Goal: Information Seeking & Learning: Understand process/instructions

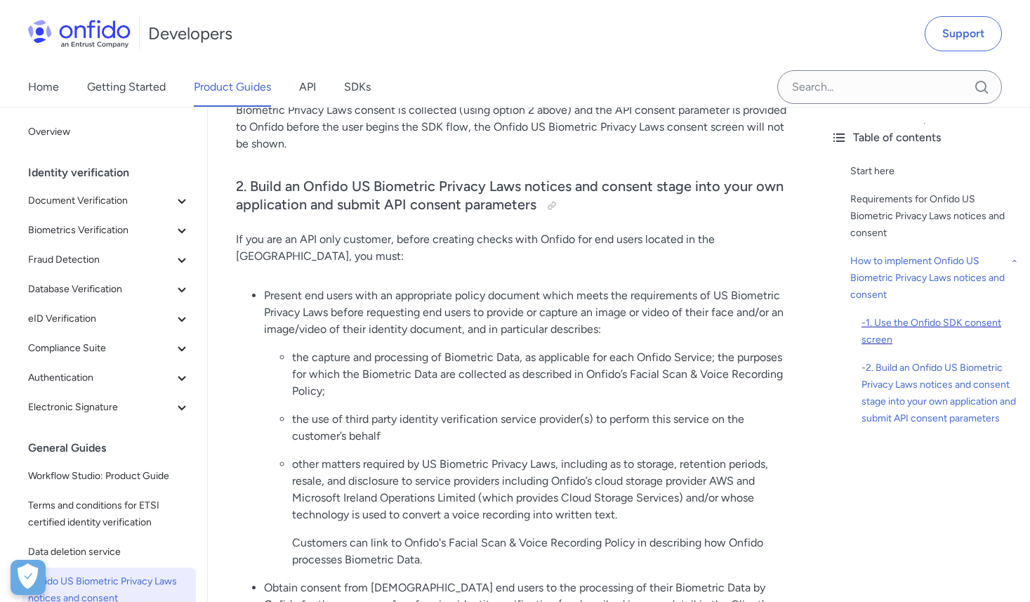
click at [913, 325] on div "- 1. Use the Onfido SDK consent screen" at bounding box center [939, 332] width 157 height 34
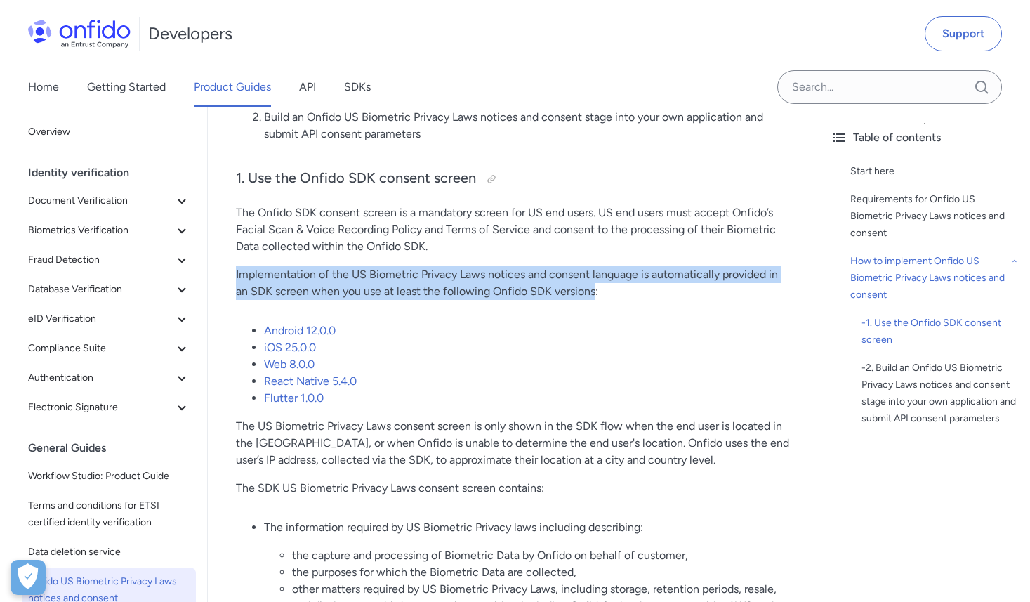
drag, startPoint x: 237, startPoint y: 256, endPoint x: 593, endPoint y: 274, distance: 356.4
click at [593, 274] on p "Implementation of the US Biometric Privacy Laws notices and consent language is…" at bounding box center [513, 283] width 555 height 34
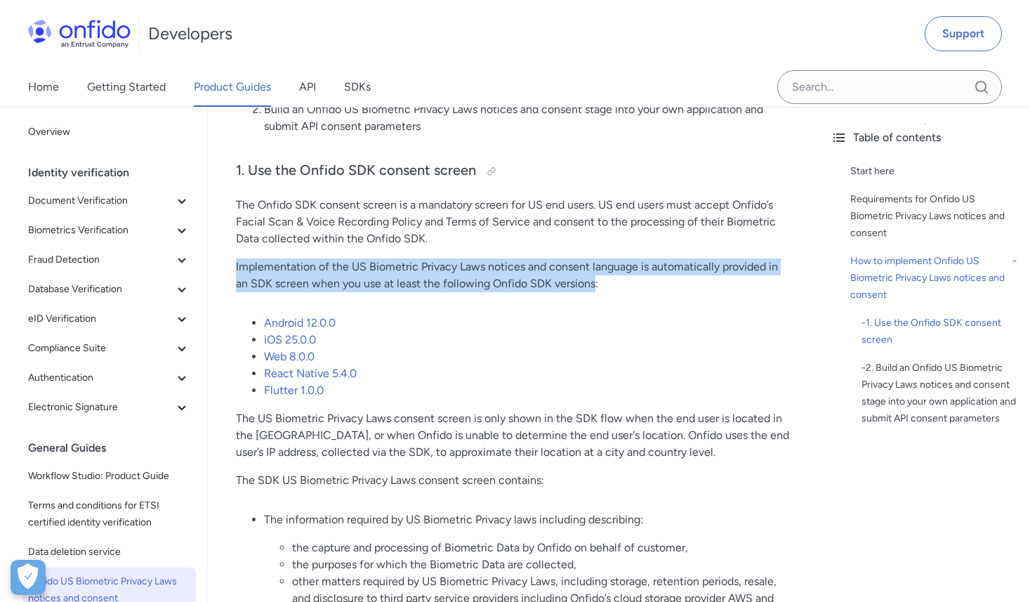
scroll to position [1359, 0]
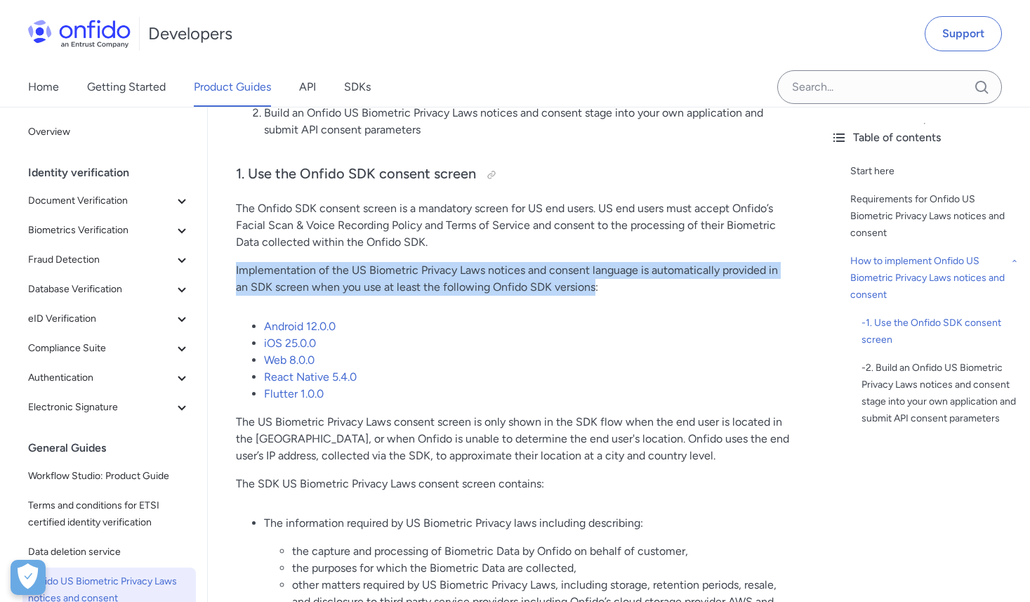
copy p "Implementation of the US Biometric Privacy Laws notices and consent language is…"
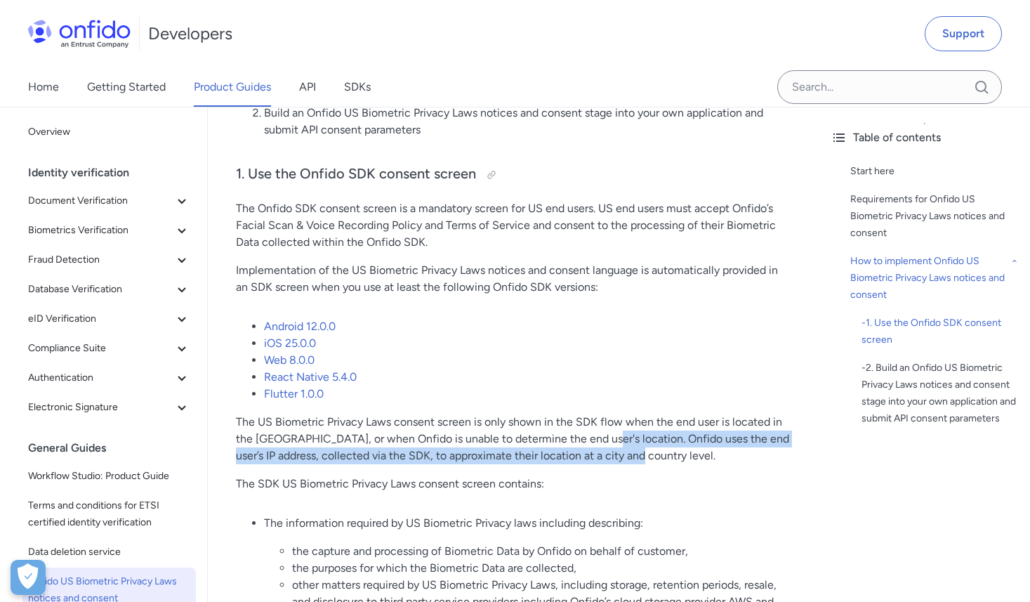
drag, startPoint x: 590, startPoint y: 424, endPoint x: 647, endPoint y: 434, distance: 57.0
click at [647, 434] on p "The US Biometric Privacy Laws consent screen is only shown in the SDK flow when…" at bounding box center [513, 438] width 555 height 51
copy p "Onfido uses the end user’s IP address, collected via the SDK, to approximate th…"
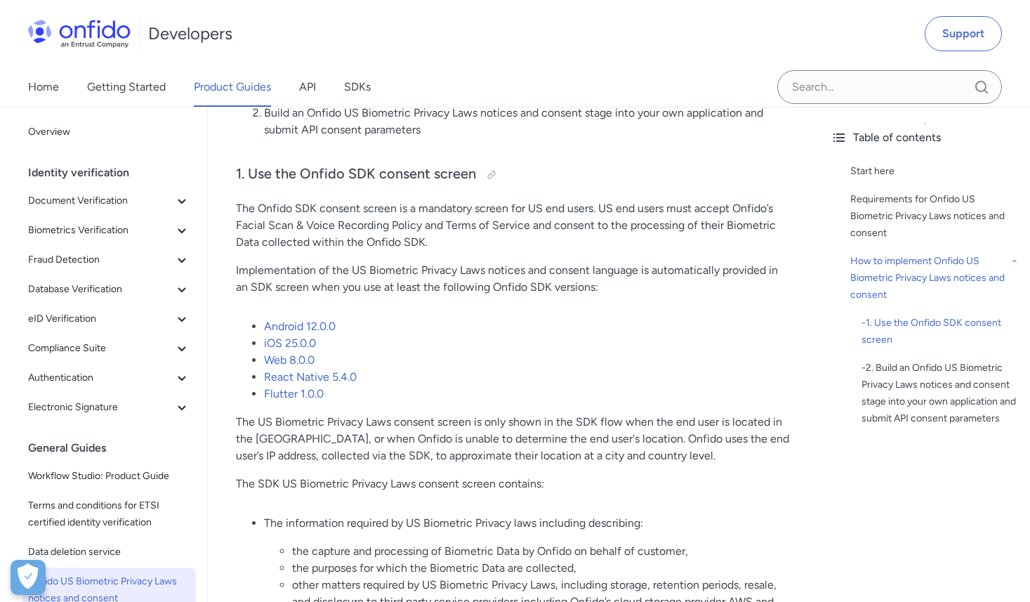
click at [531, 421] on p "The US Biometric Privacy Laws consent screen is only shown in the SDK flow when…" at bounding box center [513, 438] width 555 height 51
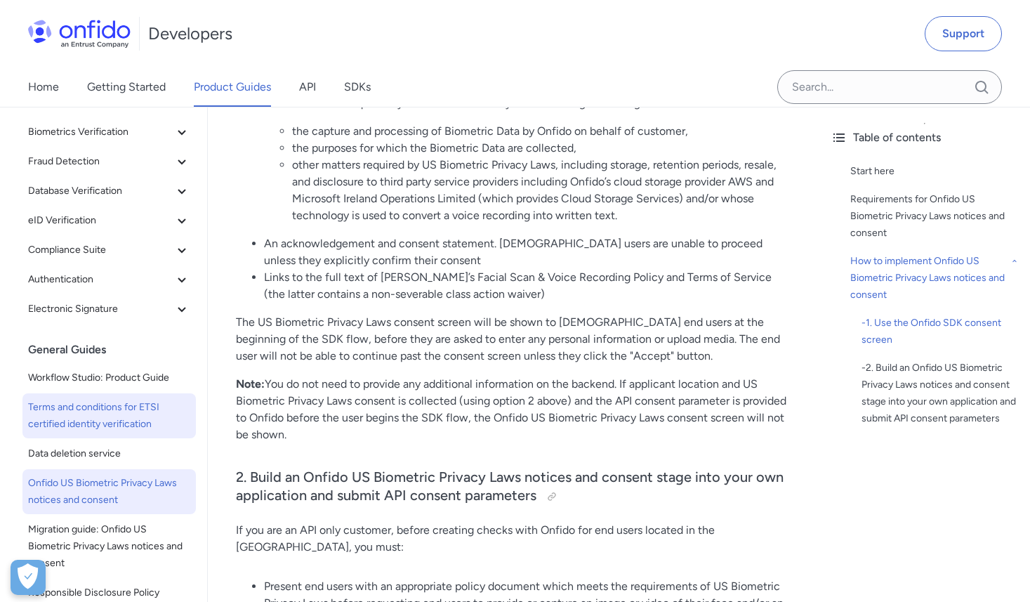
scroll to position [119, 0]
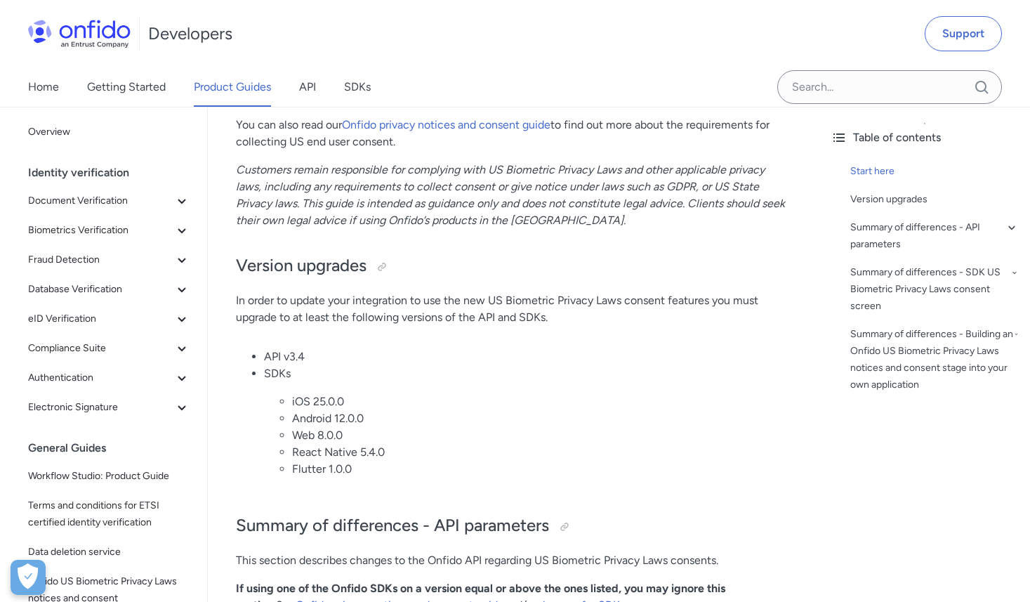
scroll to position [523, 0]
drag, startPoint x: 263, startPoint y: 360, endPoint x: 341, endPoint y: 359, distance: 77.9
click at [341, 359] on li "API v3.4" at bounding box center [527, 358] width 527 height 17
click at [385, 268] on div at bounding box center [381, 268] width 11 height 11
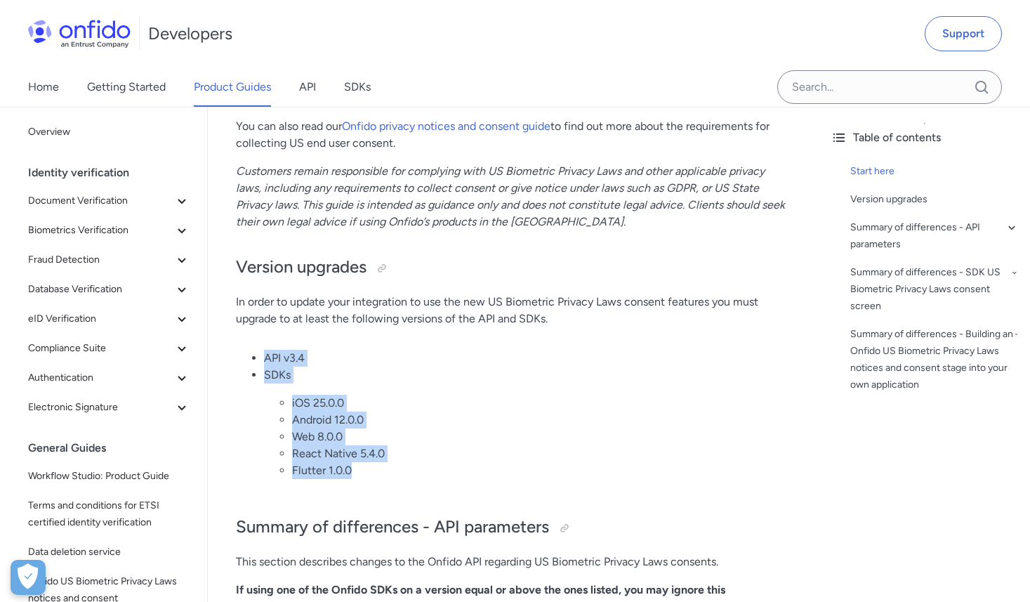
drag, startPoint x: 242, startPoint y: 355, endPoint x: 418, endPoint y: 466, distance: 208.2
click at [418, 466] on ul "API v3.4 SDKs iOS 25.0.0 Android 12.0.0 Web 8.0.0 React Native 5.4.0 Flutter 1.…" at bounding box center [513, 420] width 555 height 140
copy ul "API v3.4 SDKs iOS 25.0.0 Android 12.0.0 Web 8.0.0 React Native 5.4.0 Flutter 1.…"
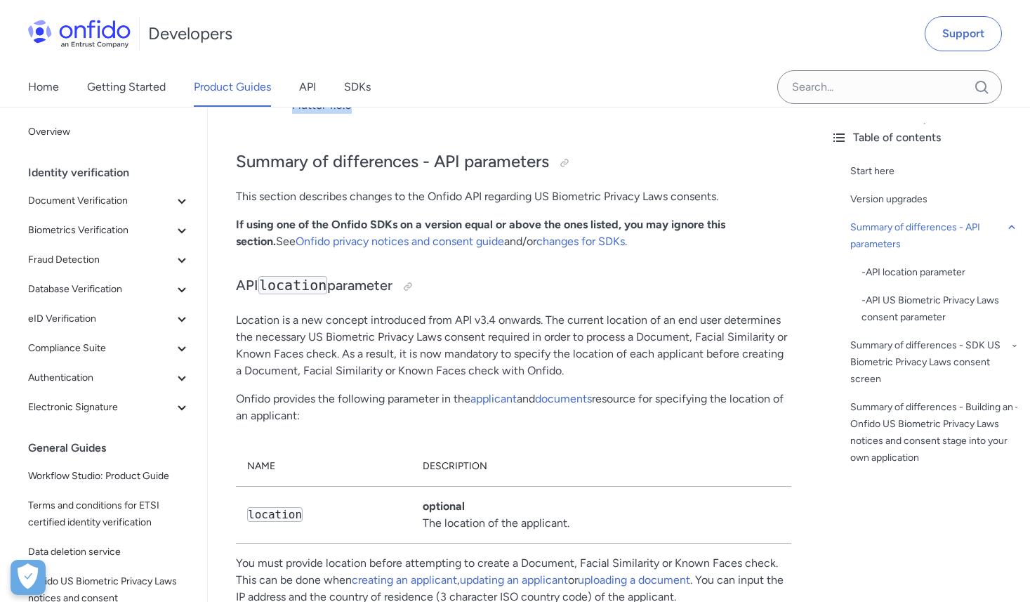
scroll to position [889, 0]
click at [503, 396] on link "applicant" at bounding box center [493, 396] width 46 height 13
click at [567, 401] on link "documents" at bounding box center [563, 396] width 57 height 13
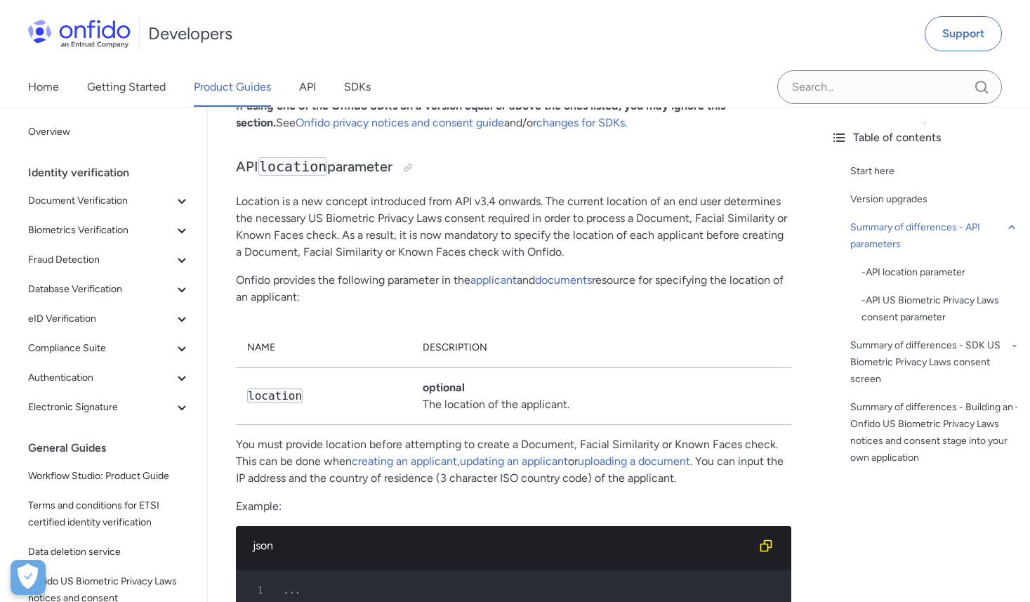
scroll to position [1017, 0]
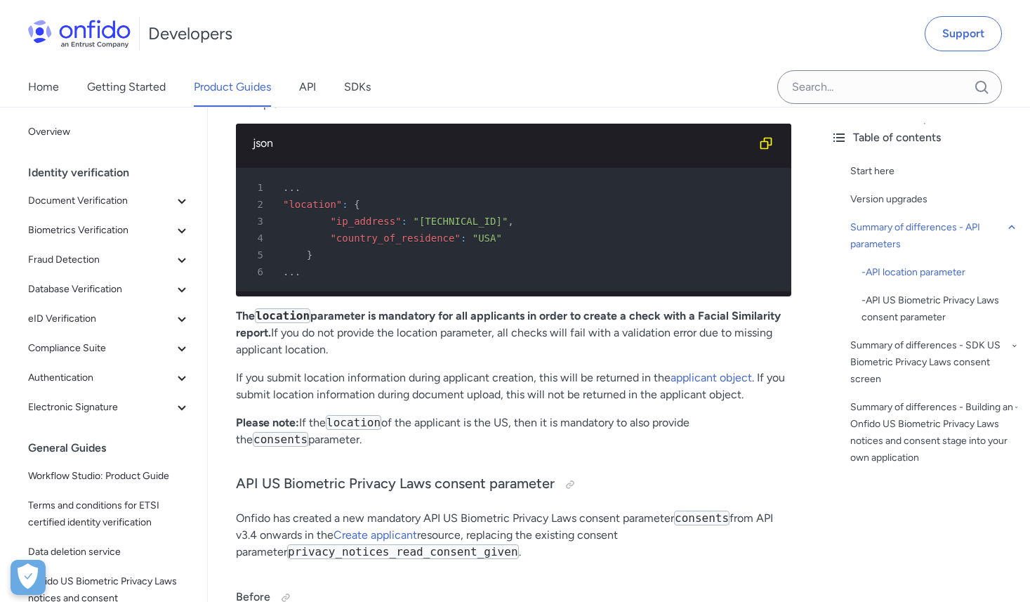
scroll to position [1419, 0]
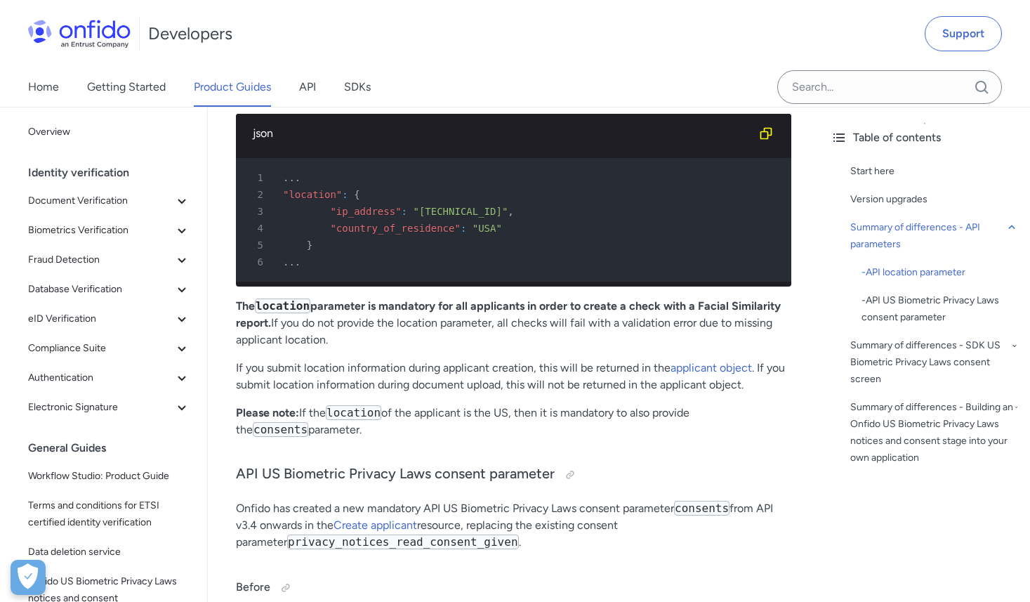
click at [484, 411] on p "Please note: If the location of the applicant is the US, then it is mandatory t…" at bounding box center [513, 421] width 555 height 34
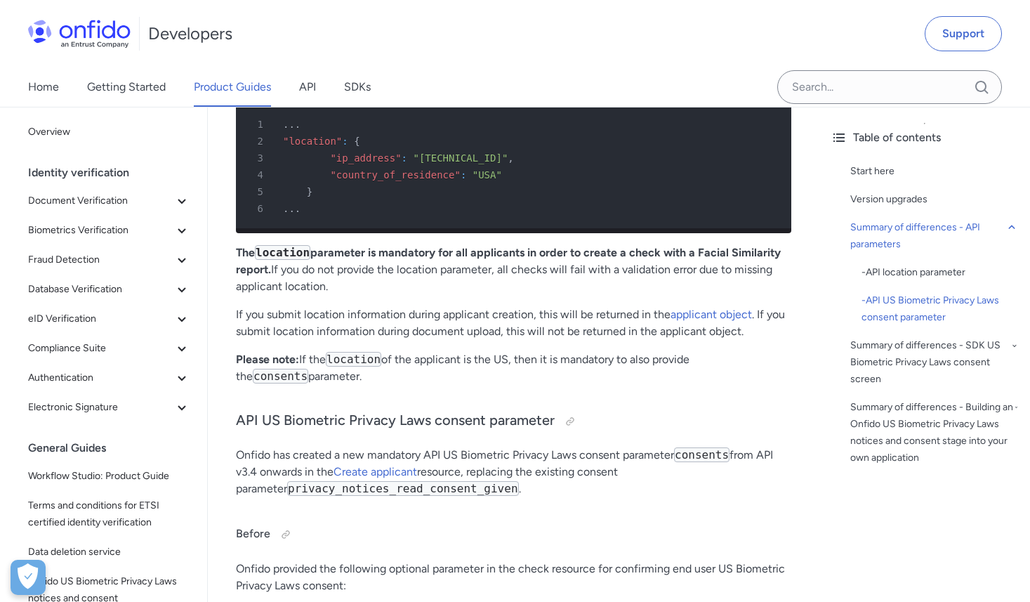
scroll to position [1450, 0]
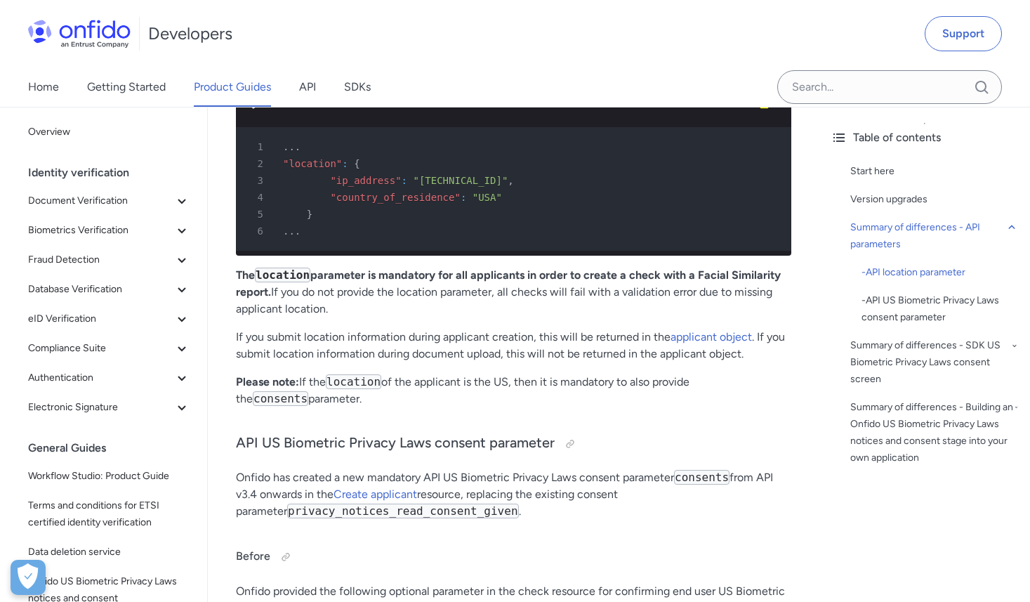
drag, startPoint x: 235, startPoint y: 383, endPoint x: 307, endPoint y: 411, distance: 76.9
copy p "Please note: If the location of the applicant is the US, then it is mandatory t…"
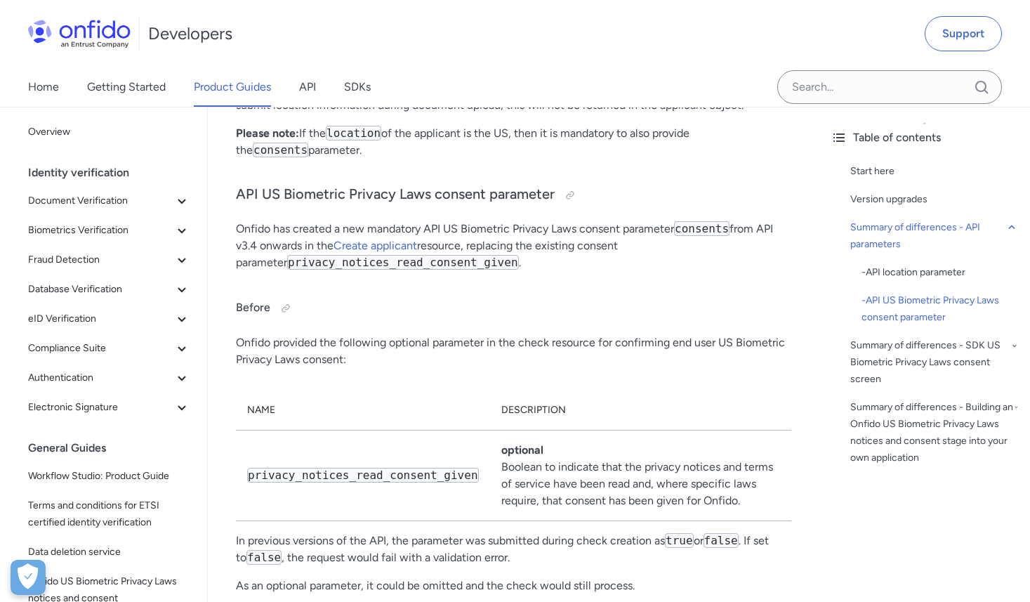
scroll to position [1688, 0]
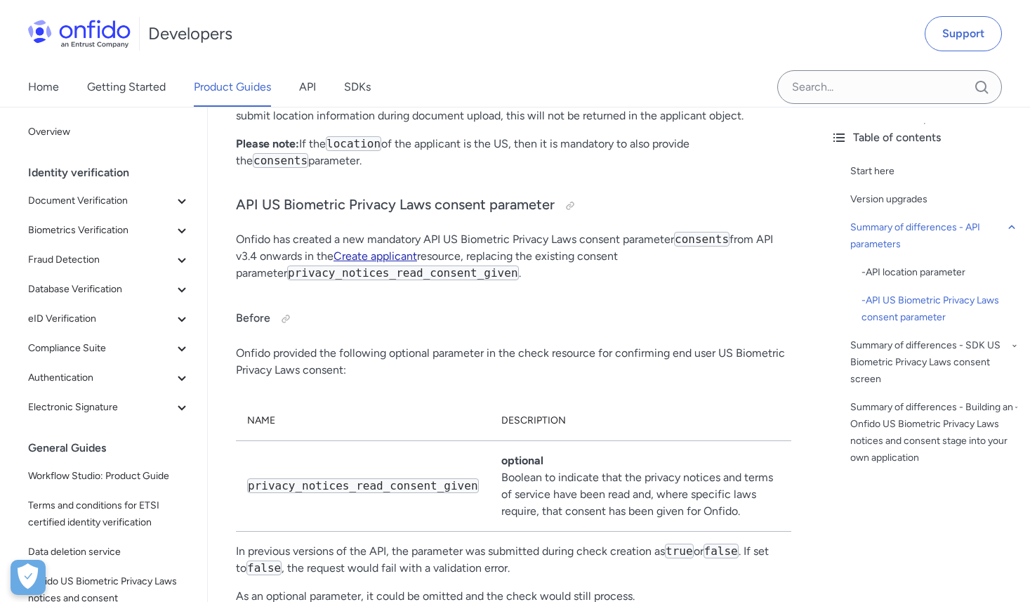
click at [398, 260] on link "Create applicant" at bounding box center [375, 255] width 84 height 13
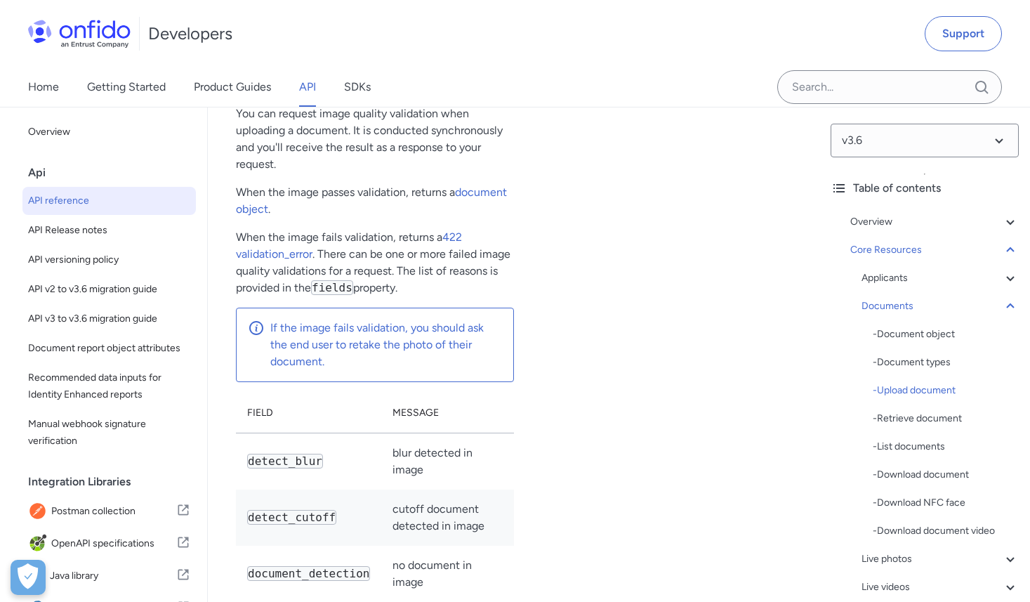
scroll to position [28540, 0]
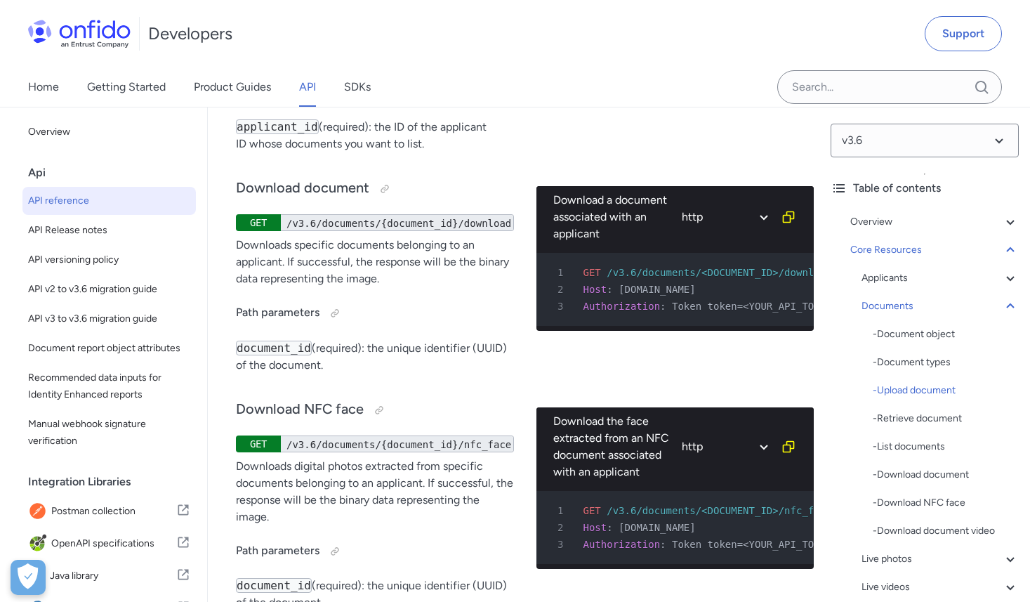
scroll to position [29472, 0]
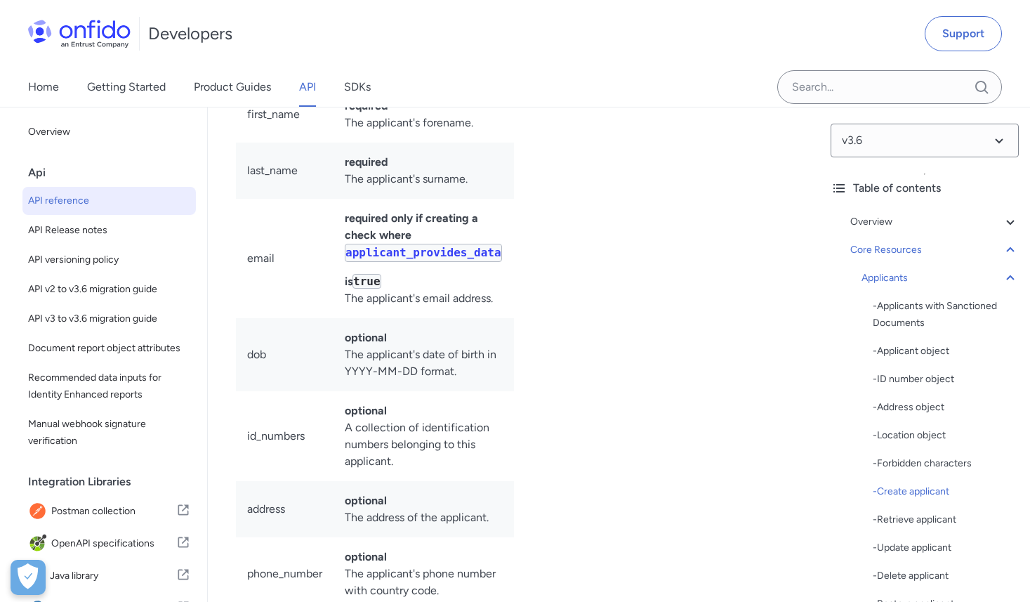
scroll to position [20032, 0]
select select "javascript"
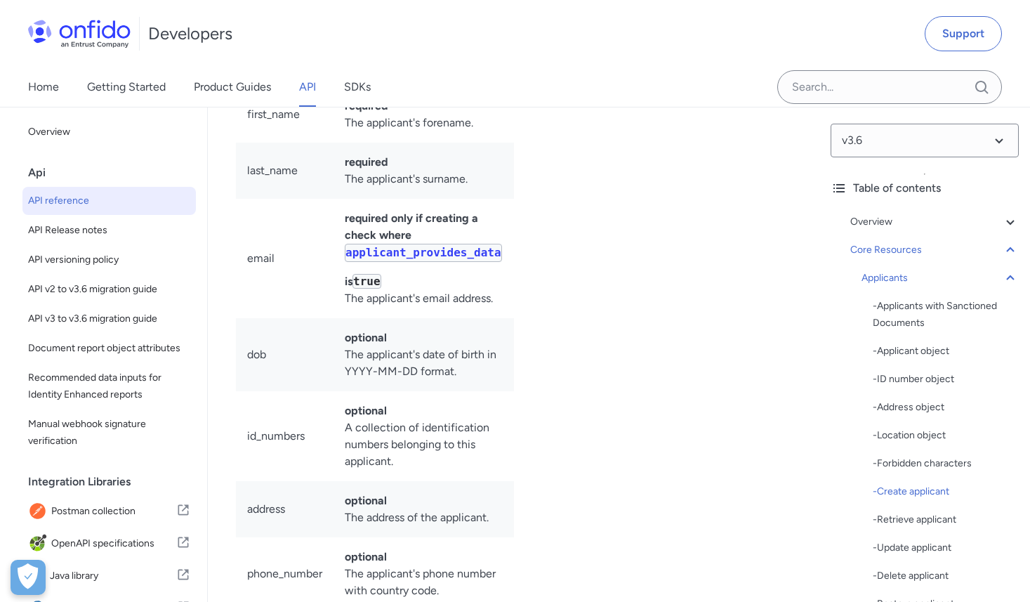
select select "javascript"
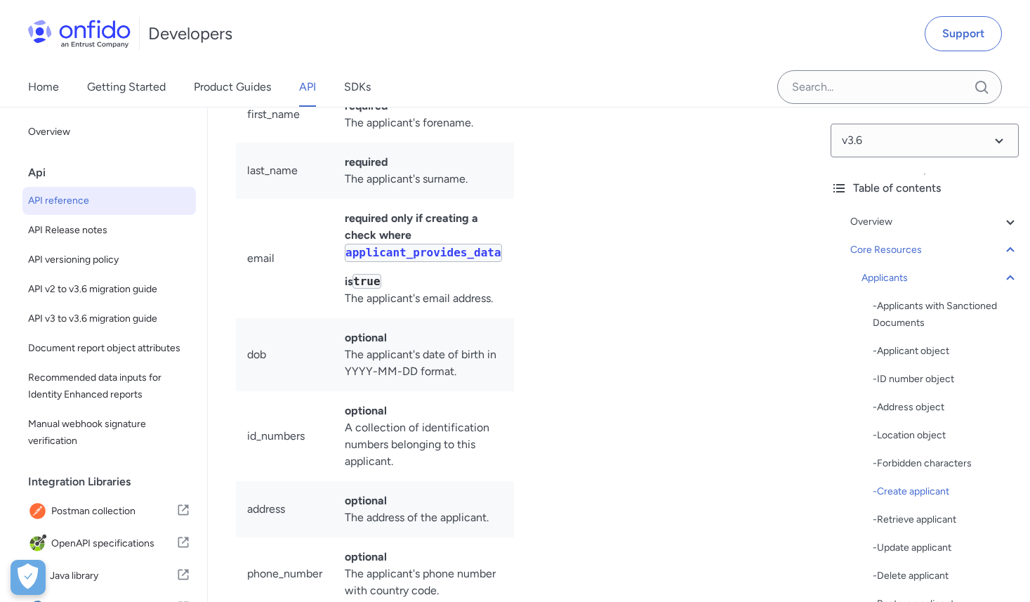
select select "javascript"
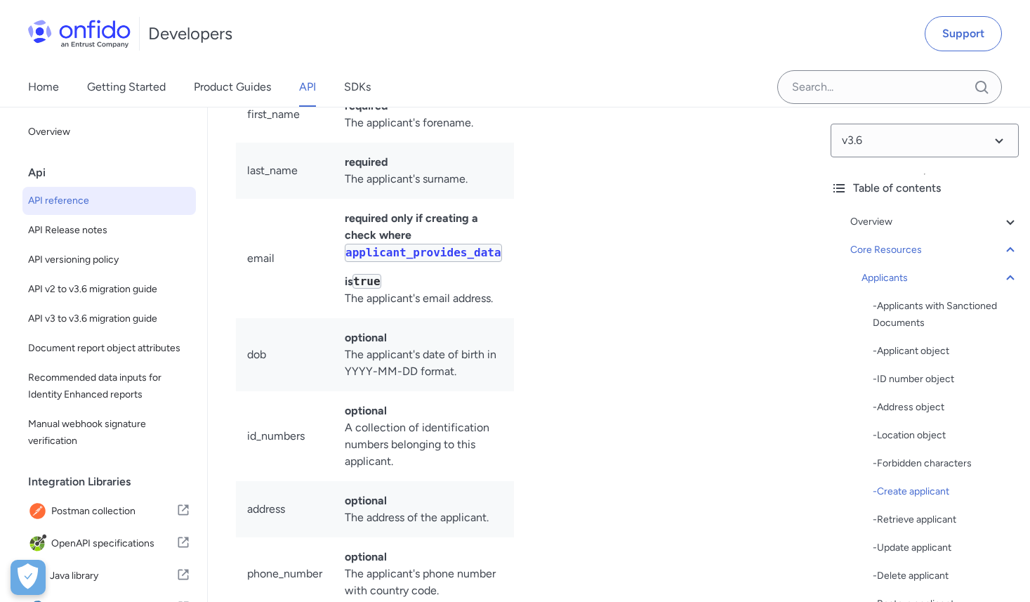
select select "javascript"
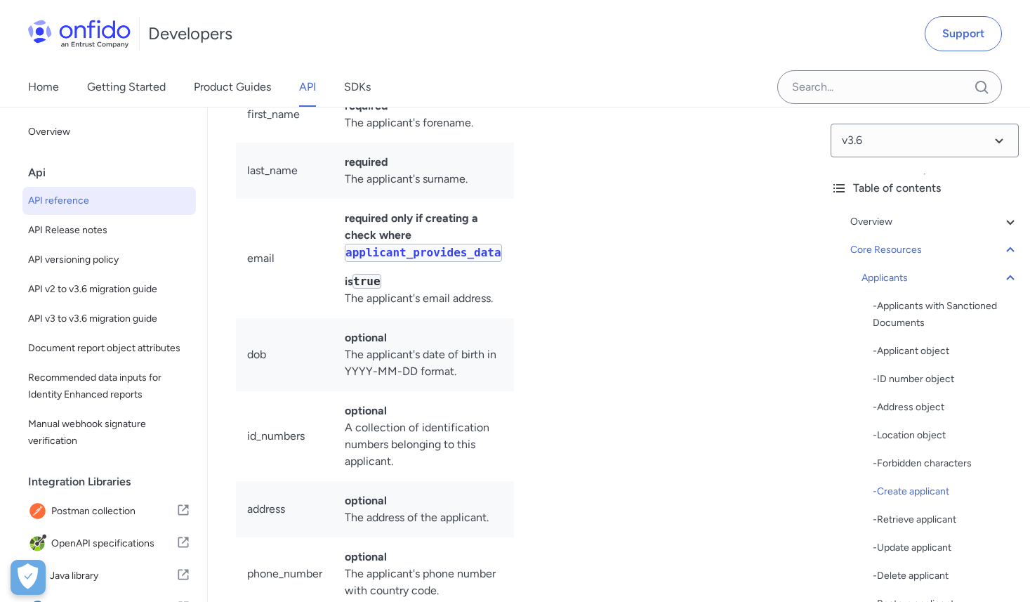
select select "javascript"
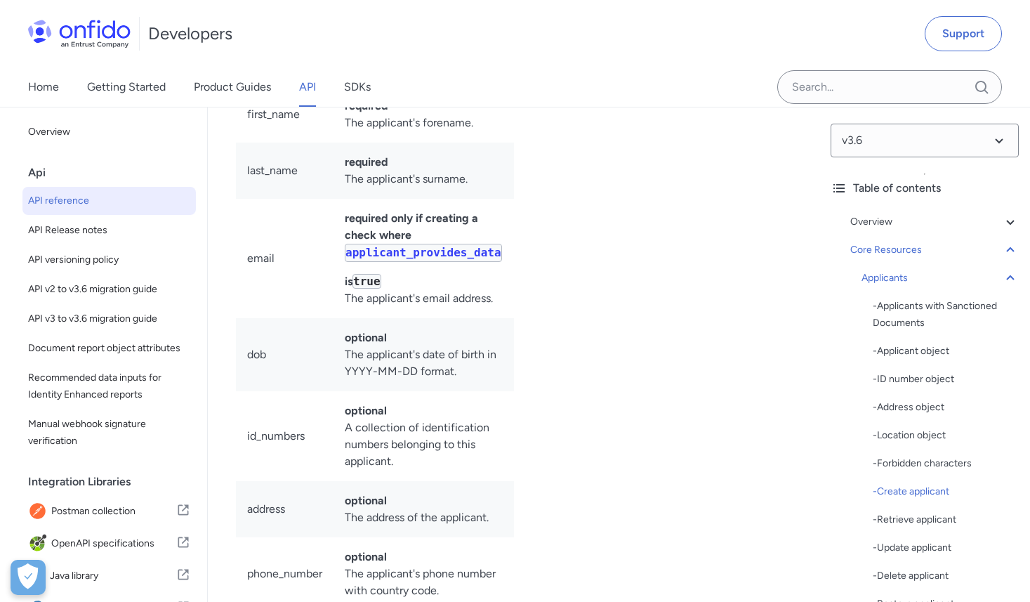
select select "javascript"
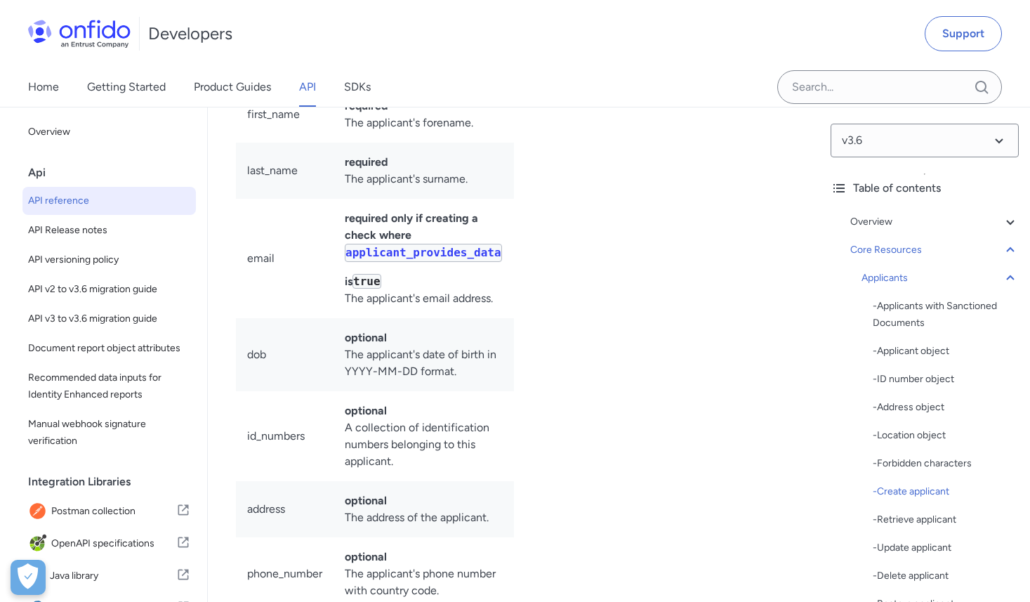
select select "javascript"
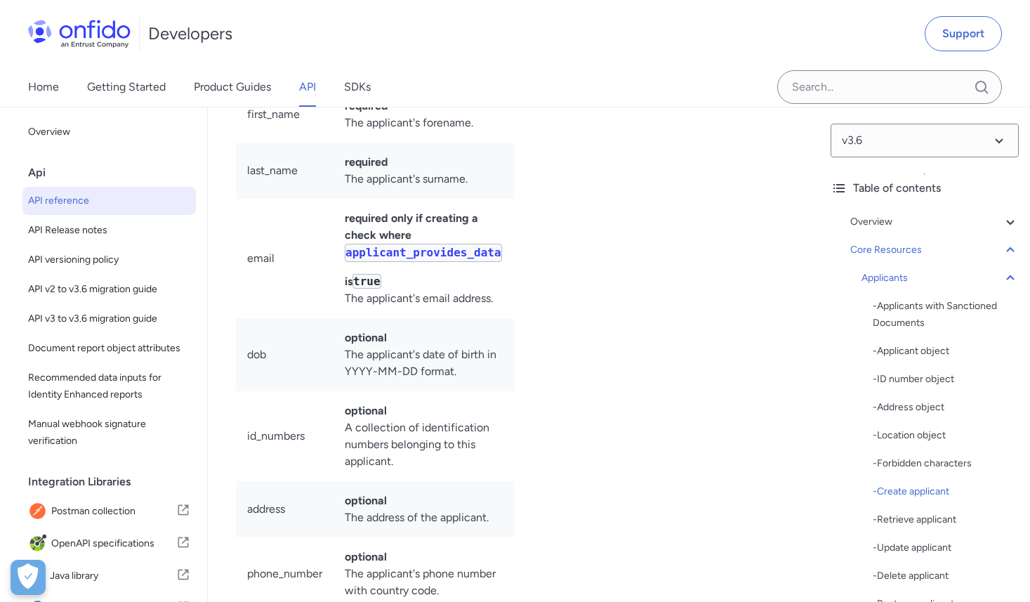
select select "javascript"
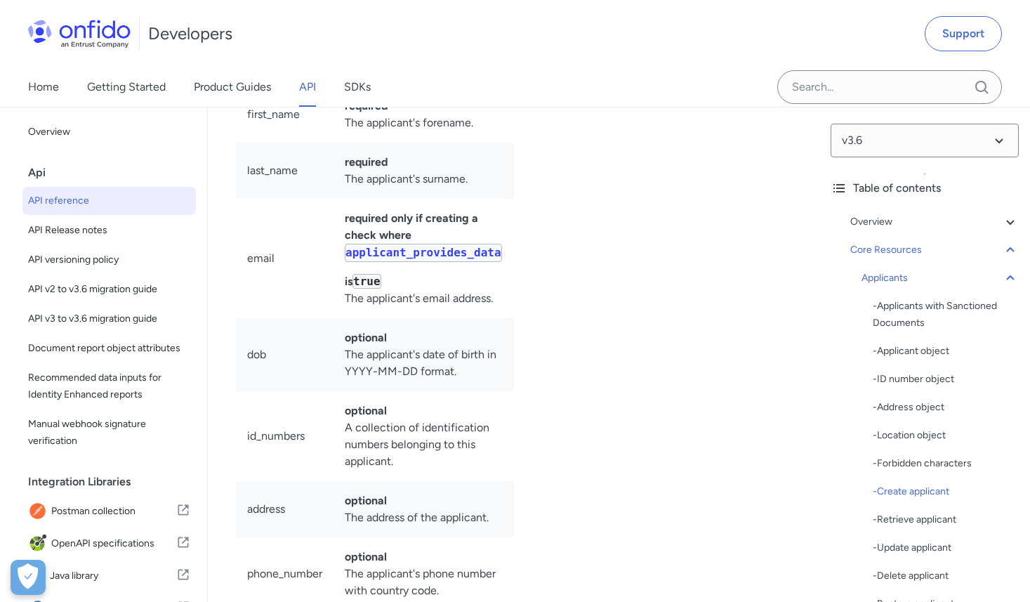
select select "javascript"
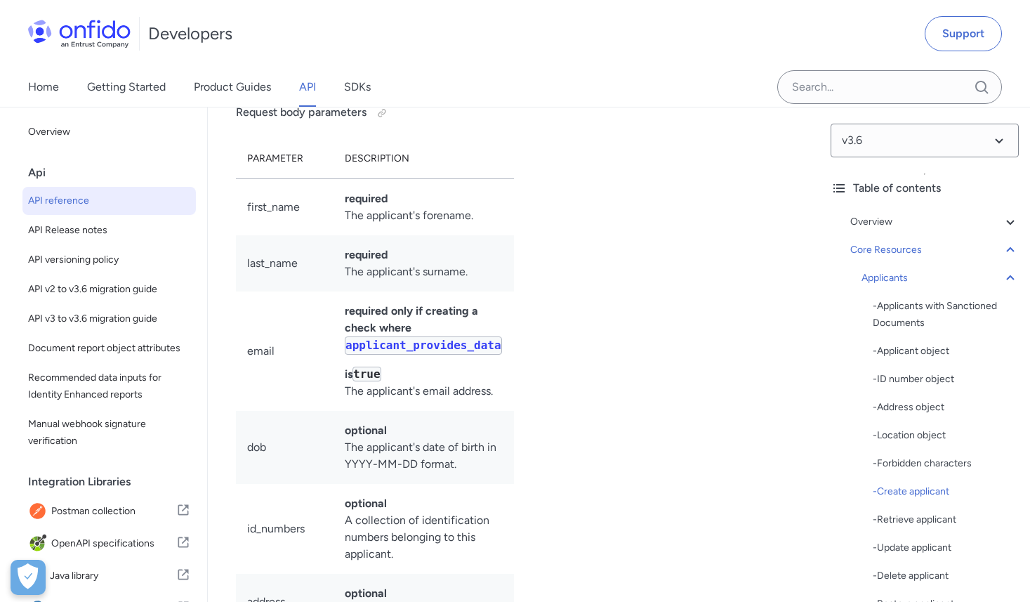
scroll to position [20124, 0]
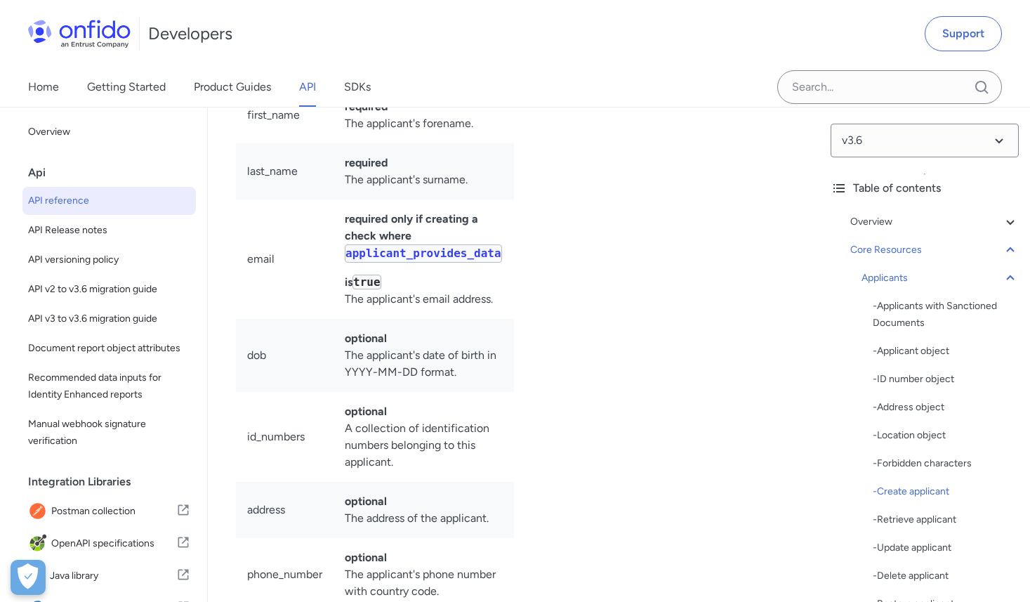
select select "bash"
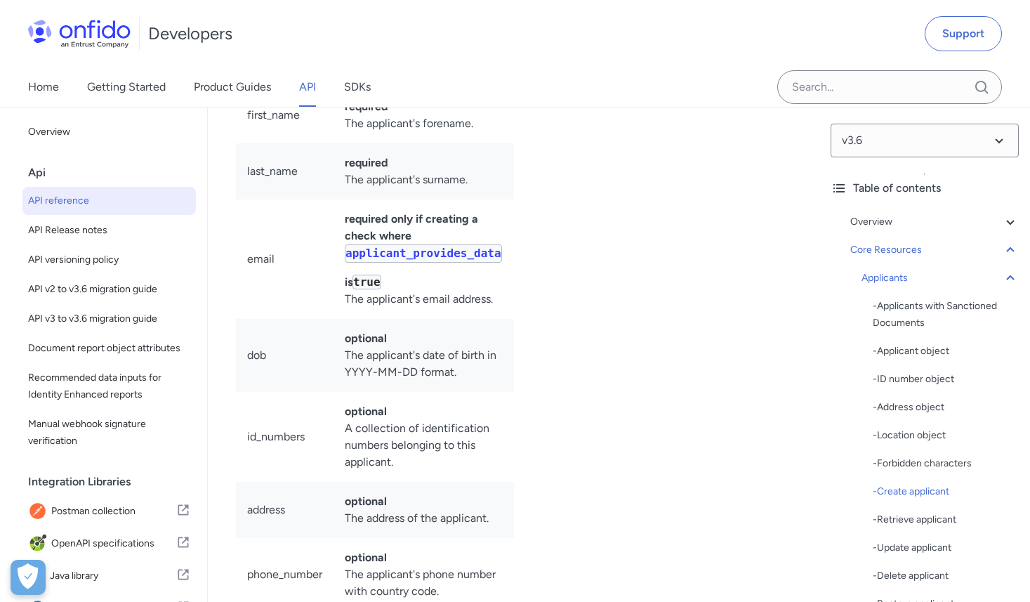
select select "bash"
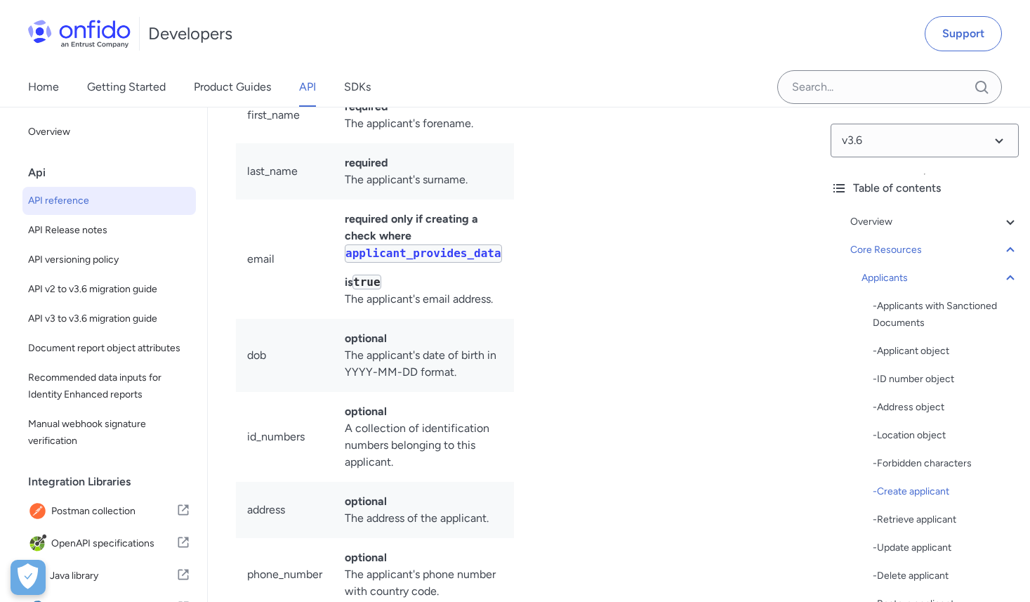
select select "bash"
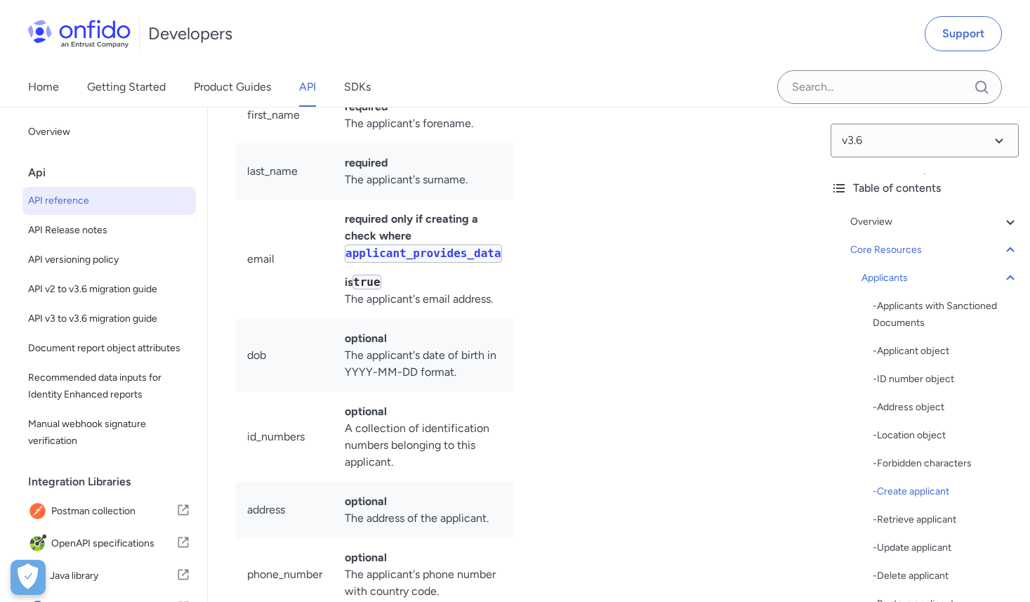
select select "bash"
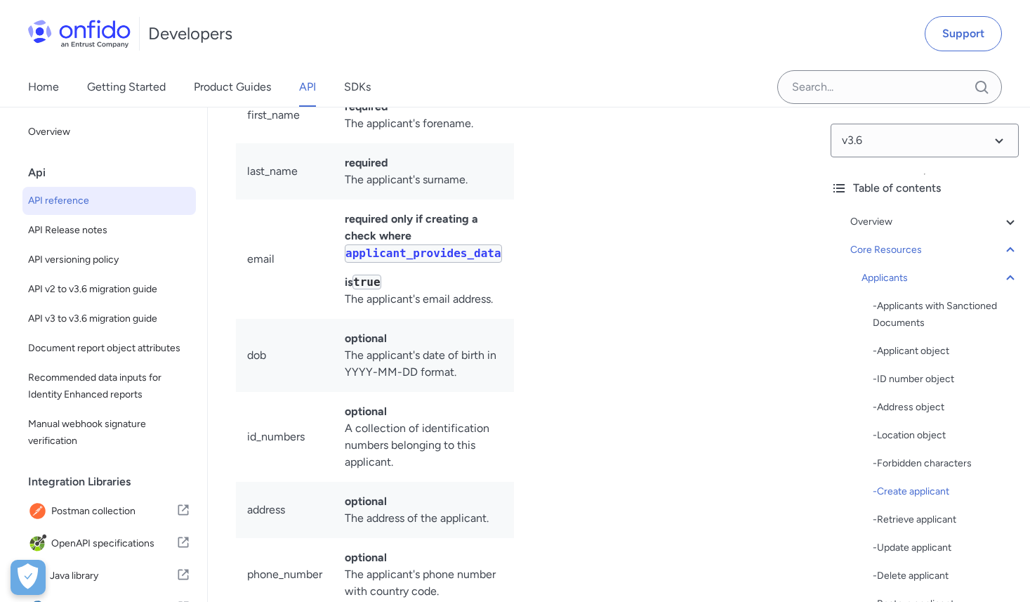
select select "bash"
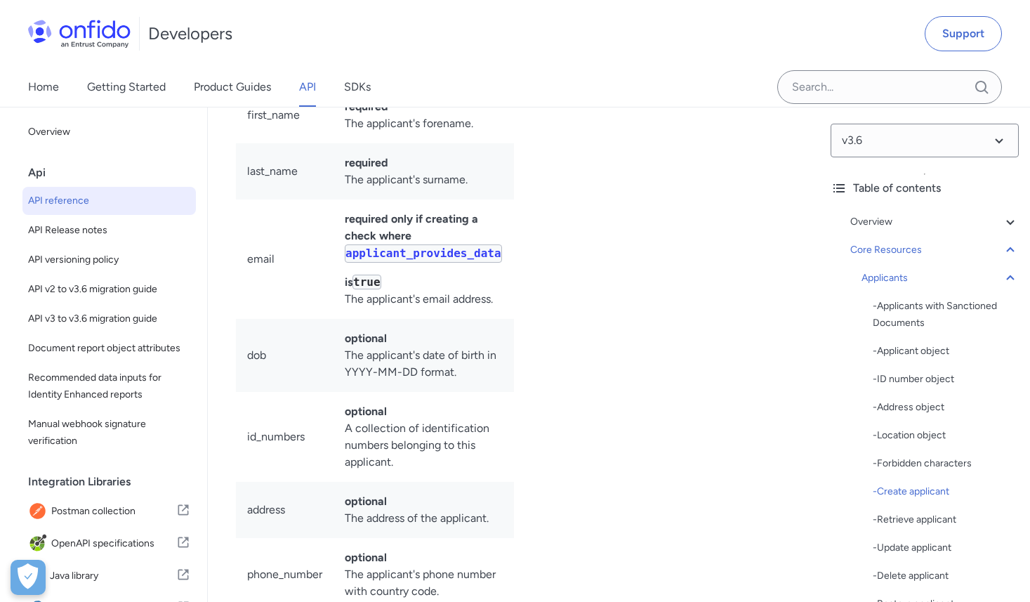
select select "bash"
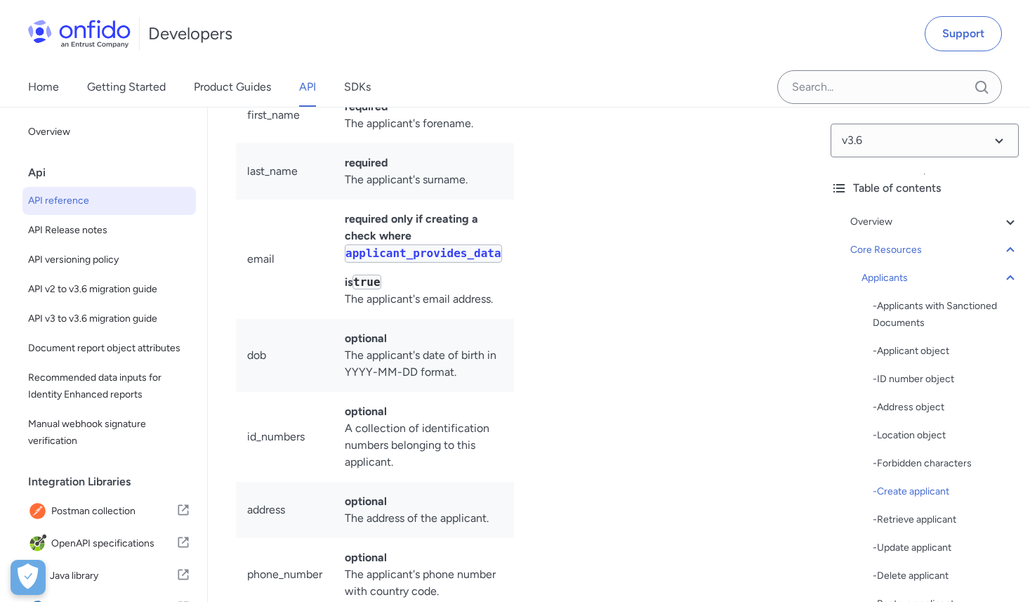
select select "bash"
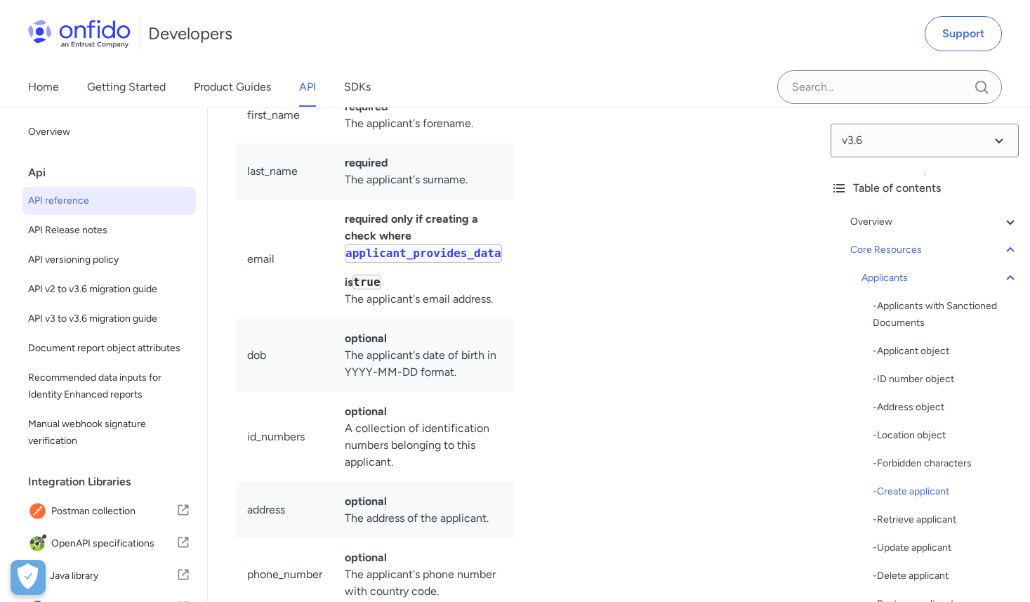
select select "bash"
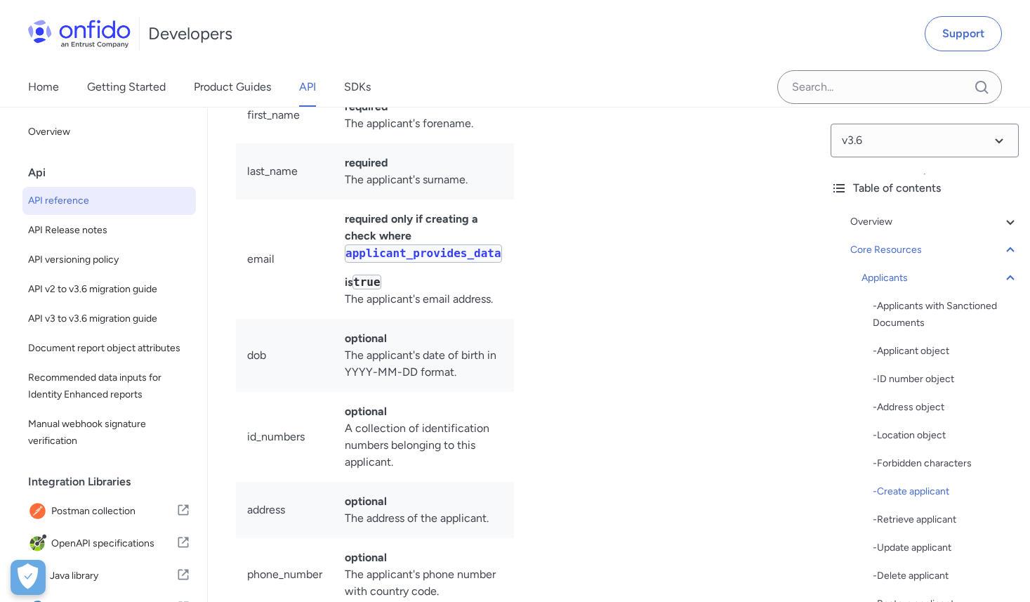
select select "bash"
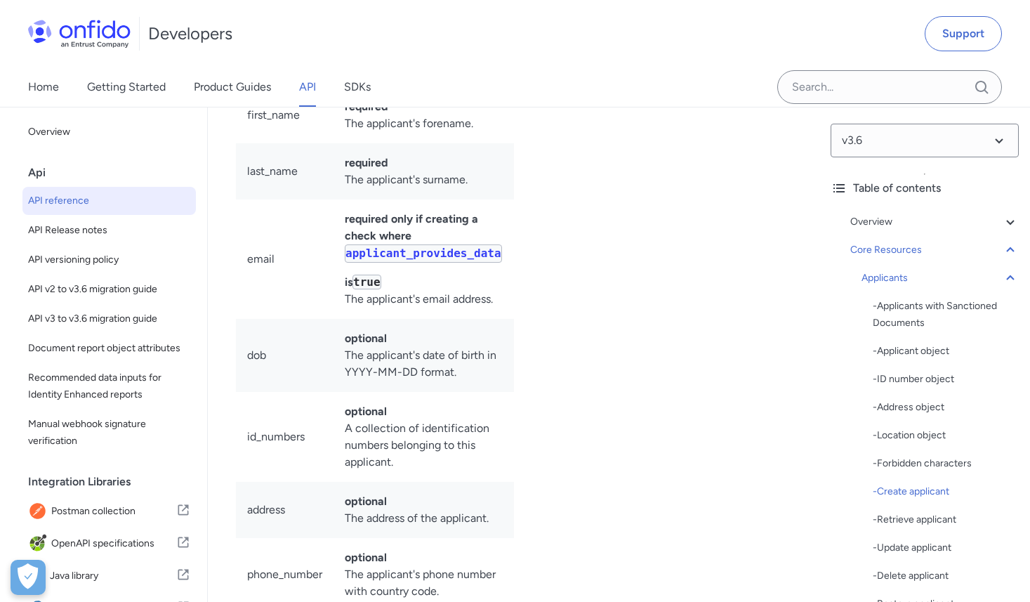
select select "bash"
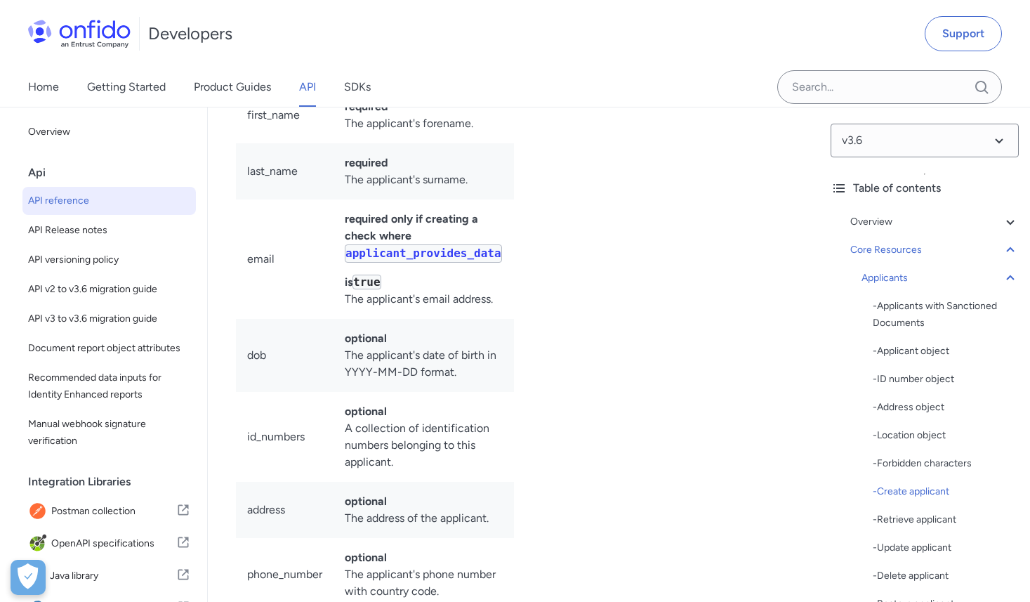
select select "bash"
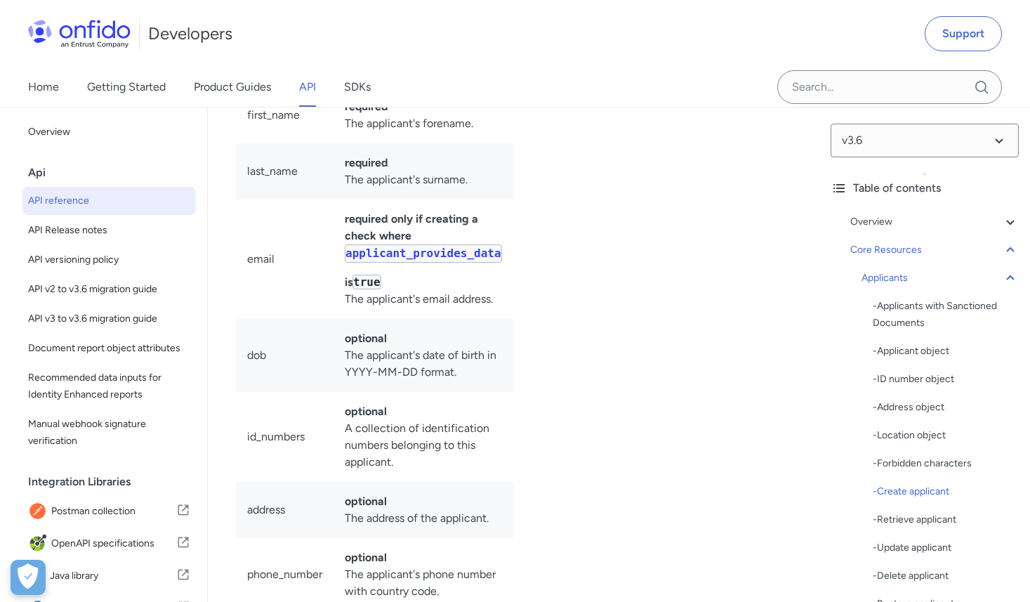
select select "bash"
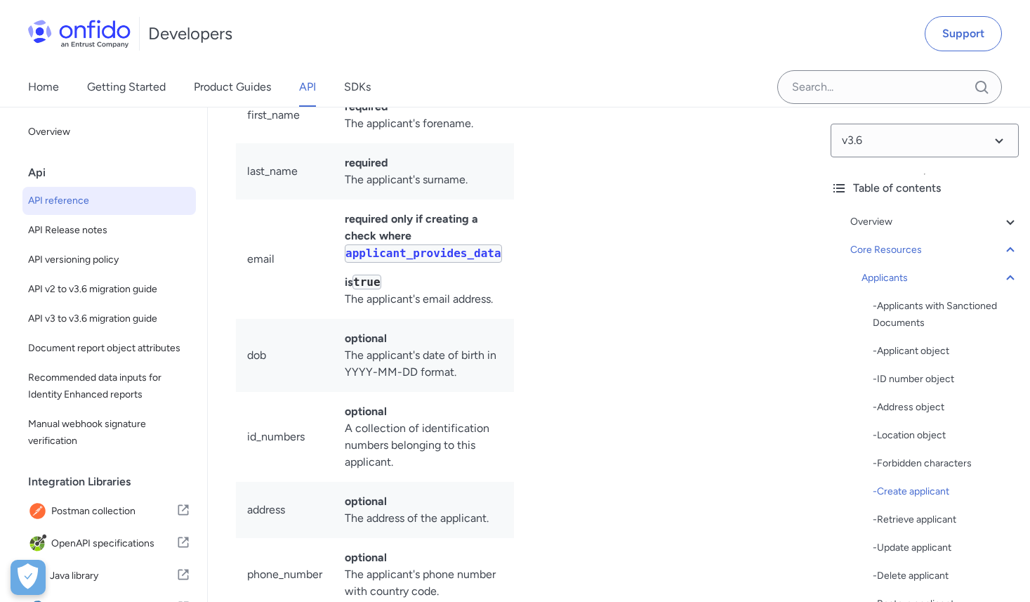
select select "bash"
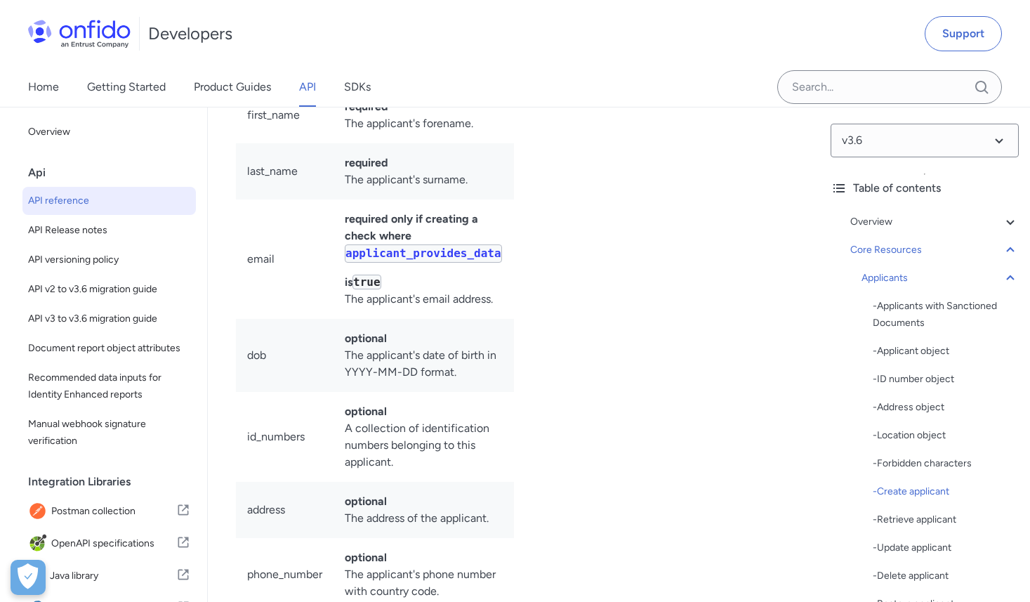
select select "ruby"
select select "bash"
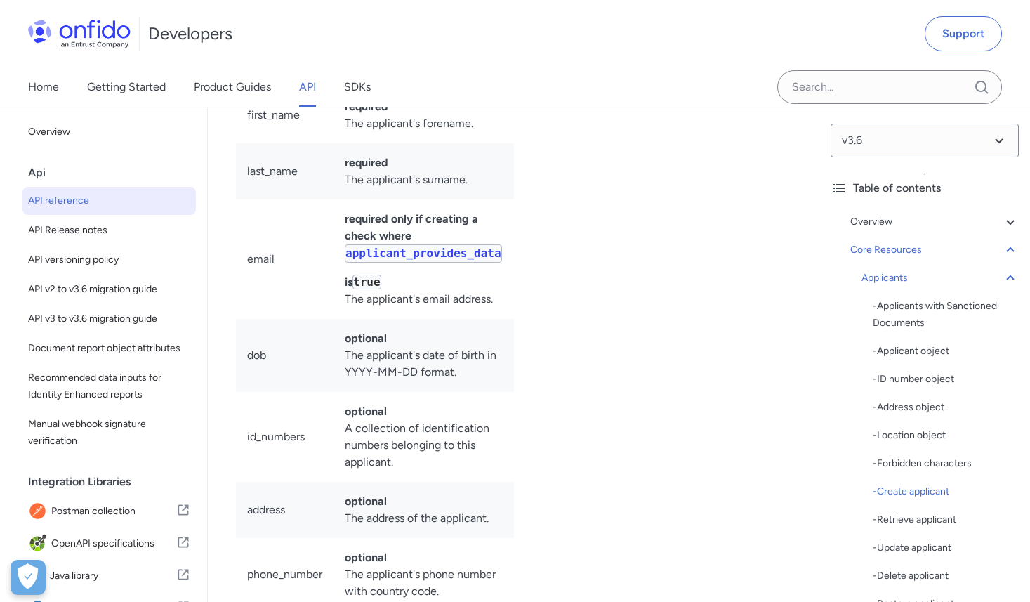
select select "bash"
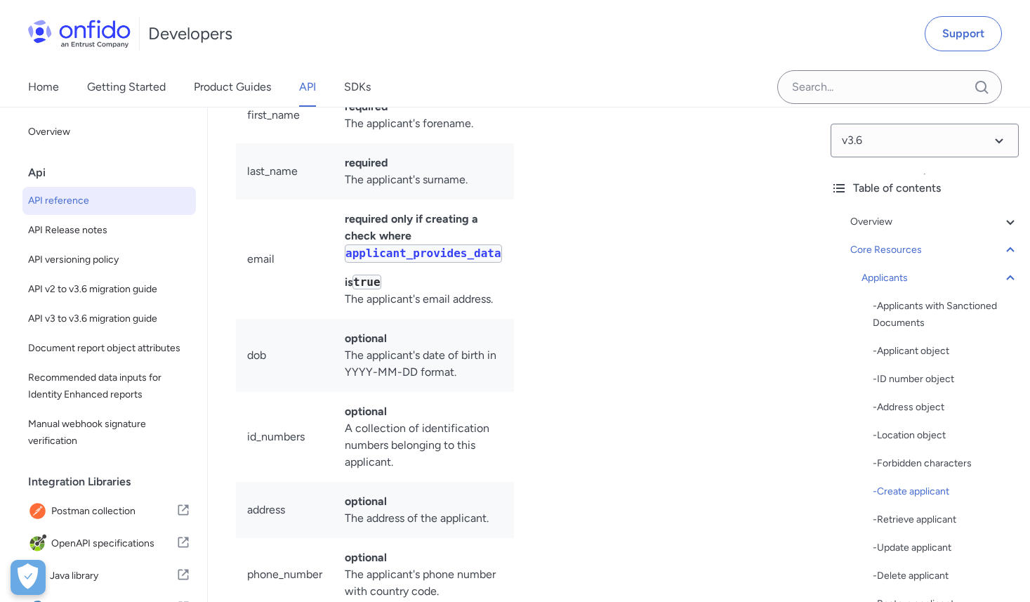
select select "bash"
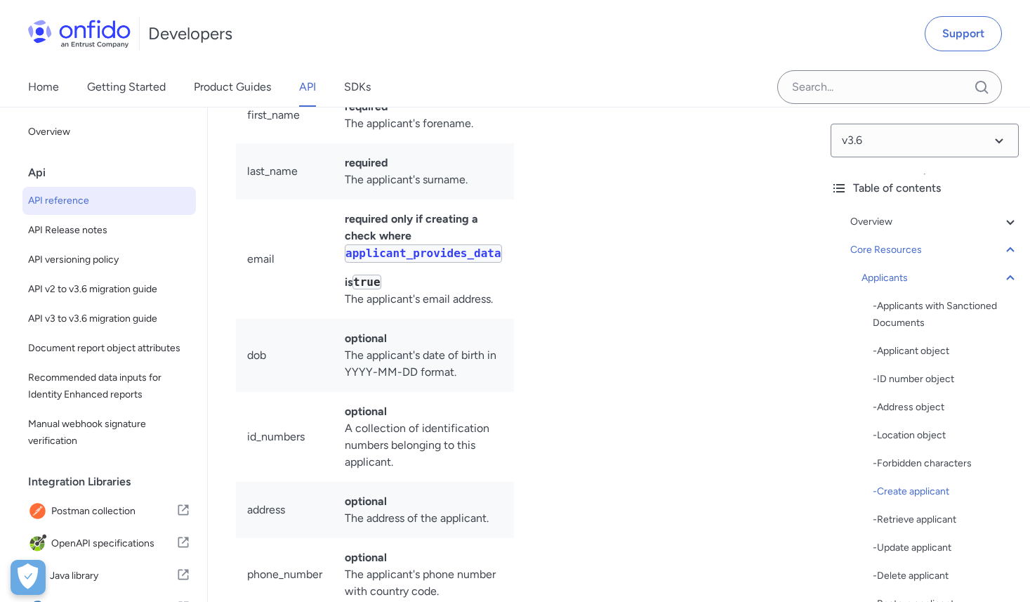
select select "bash"
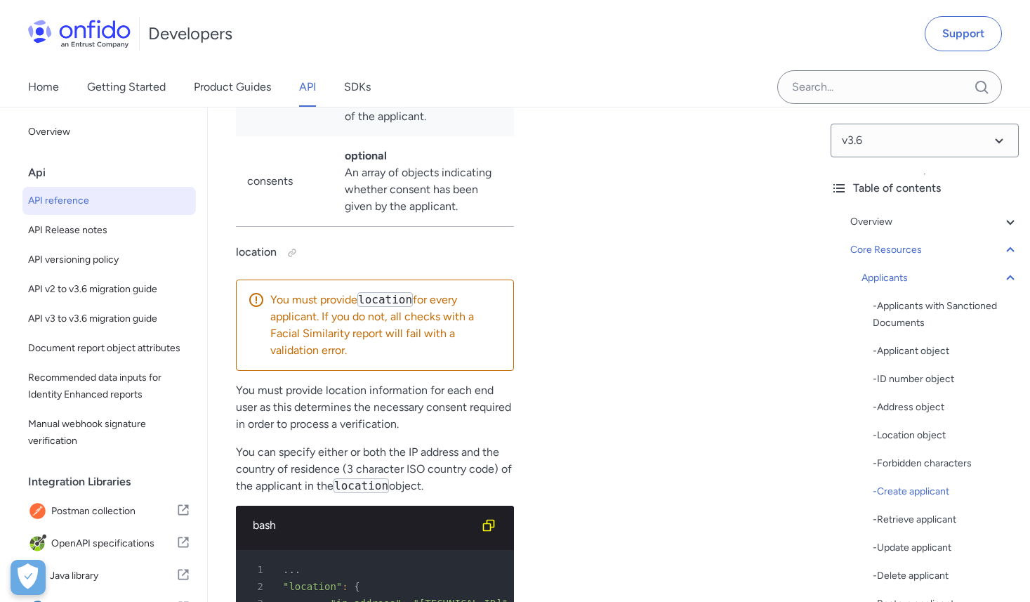
scroll to position [19560, 0]
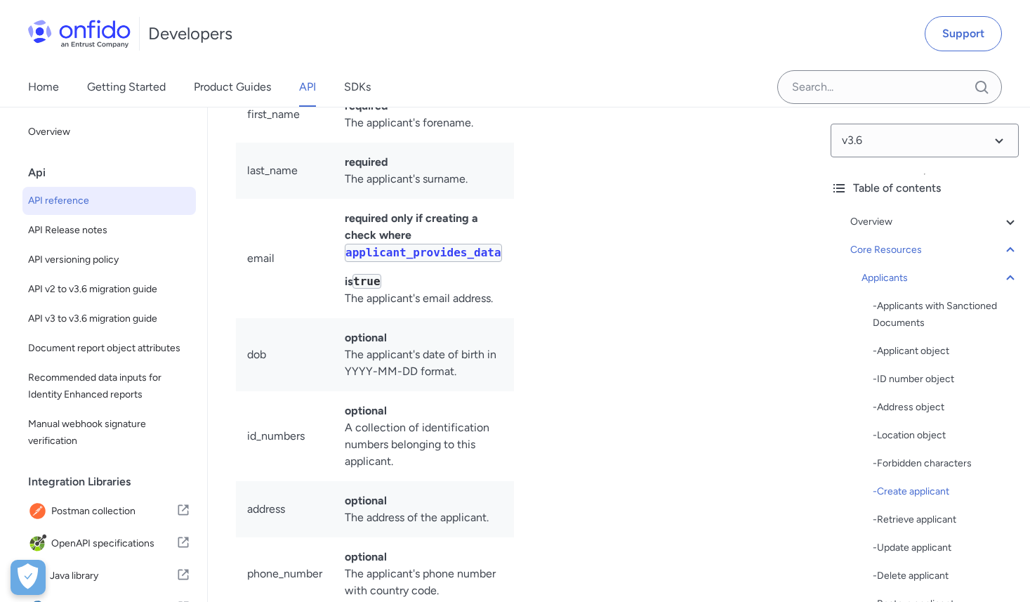
select select "http"
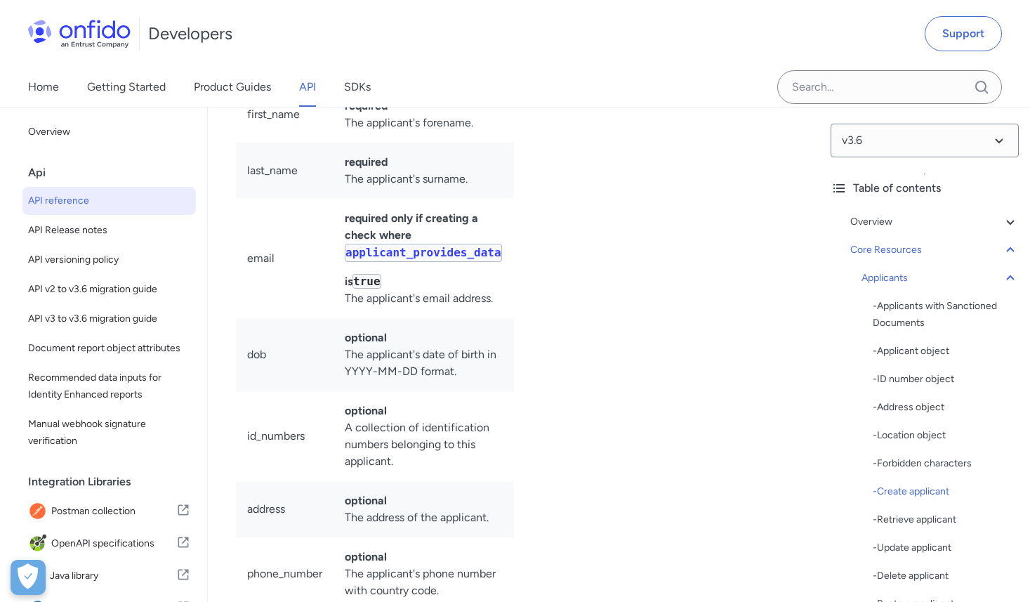
select select "http"
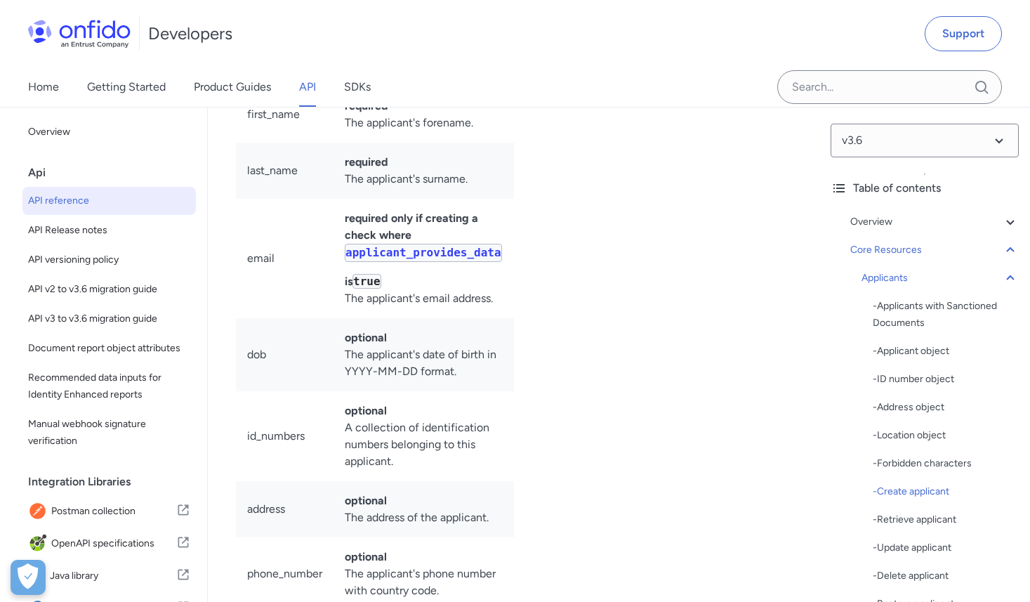
select select "ruby"
select select "http"
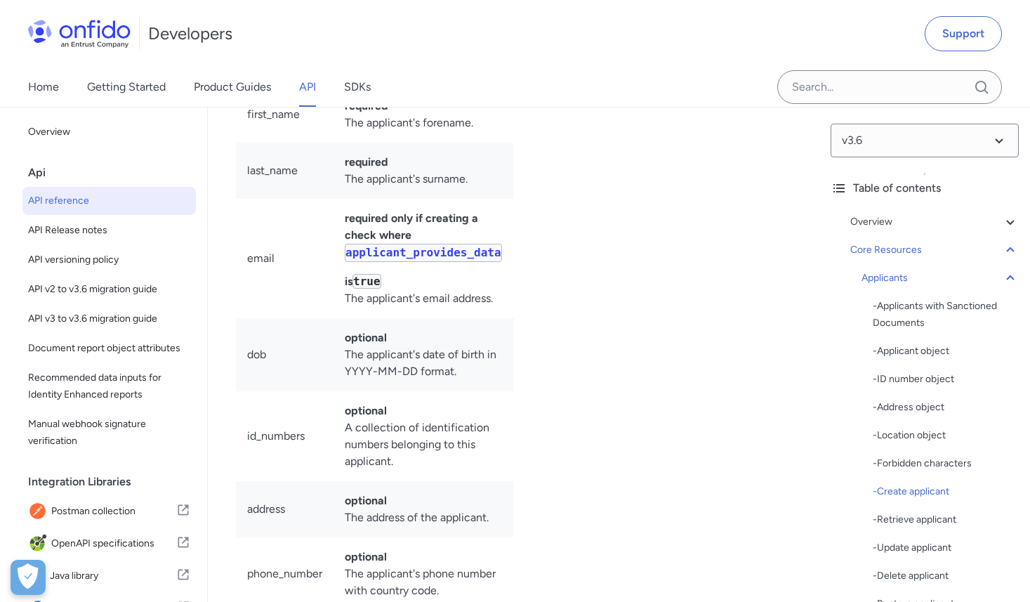
select select "http"
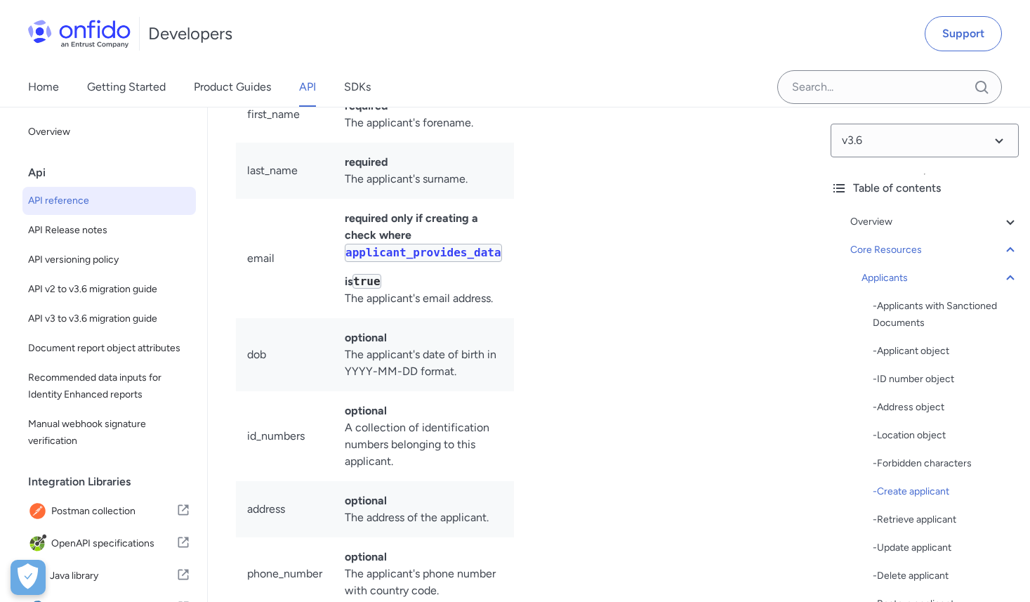
select select "http"
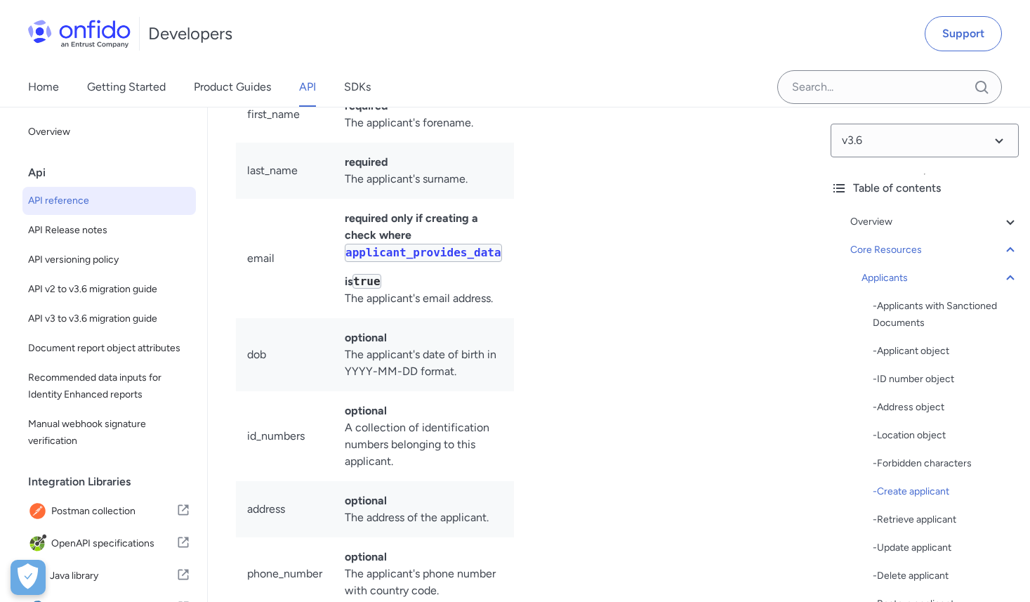
select select "http"
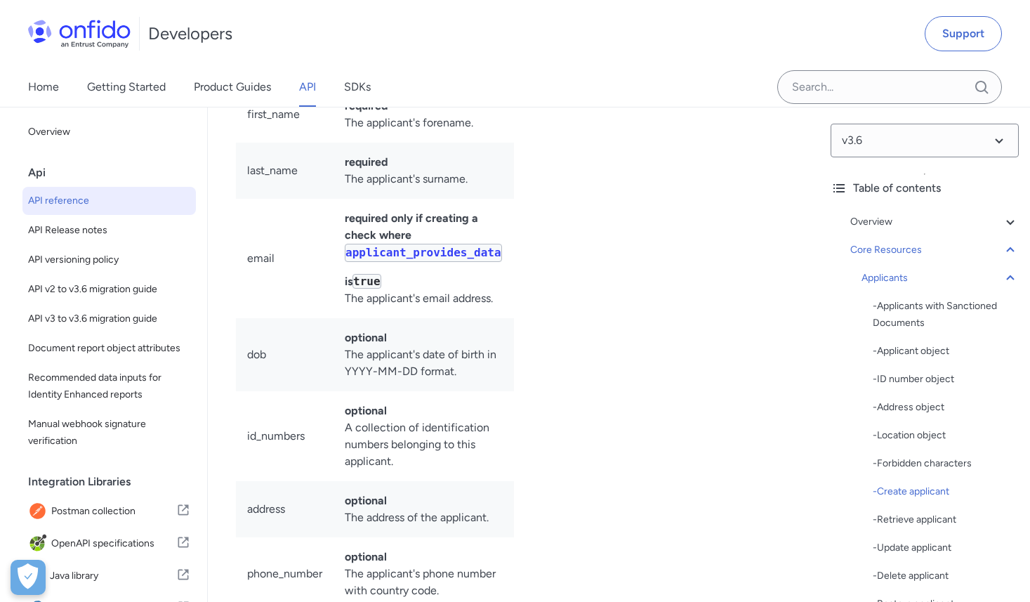
select select "http"
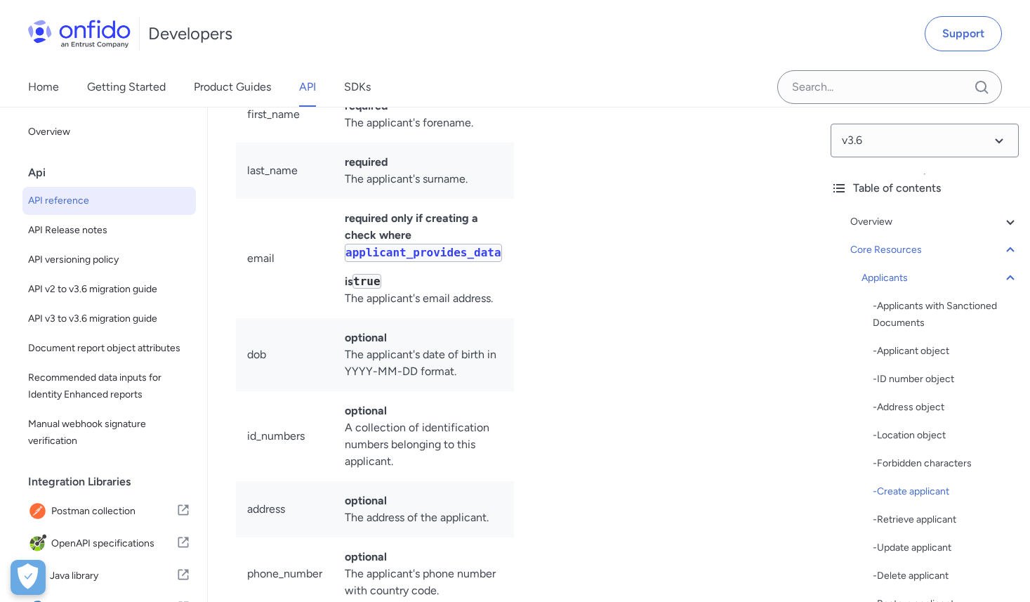
select select "http"
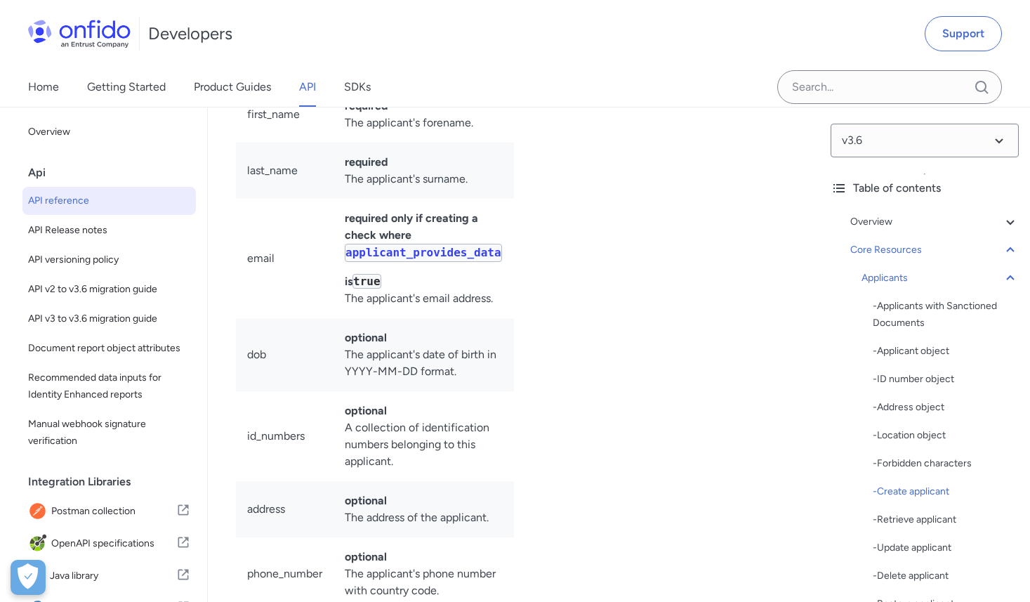
select select "http"
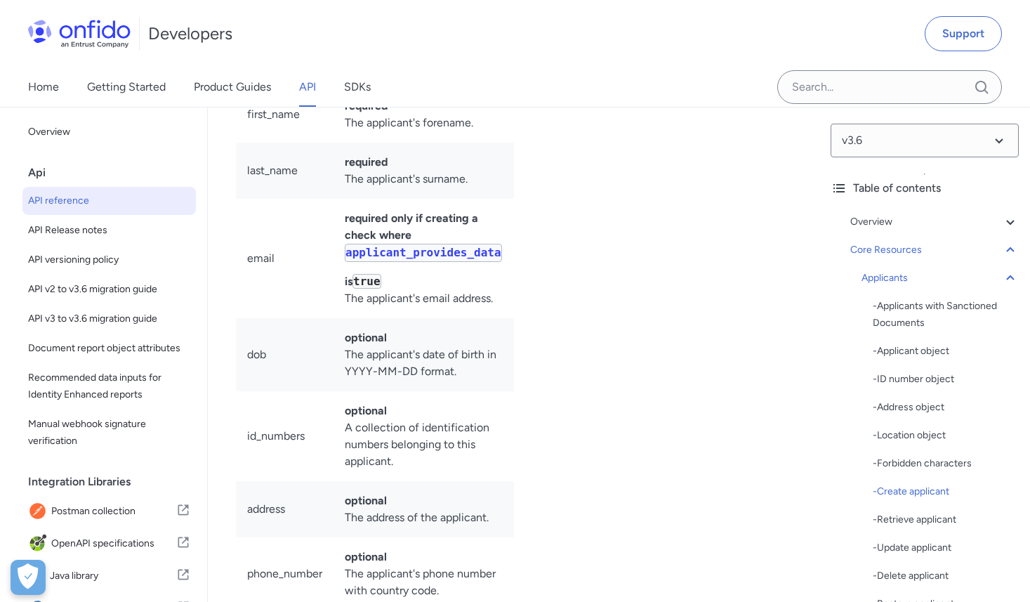
select select "http"
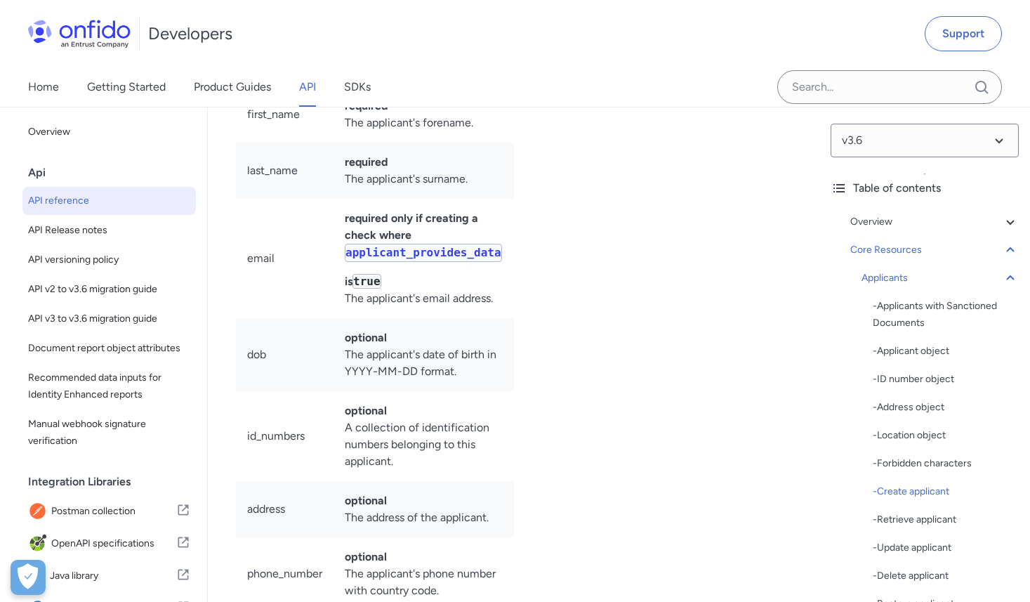
select select "http"
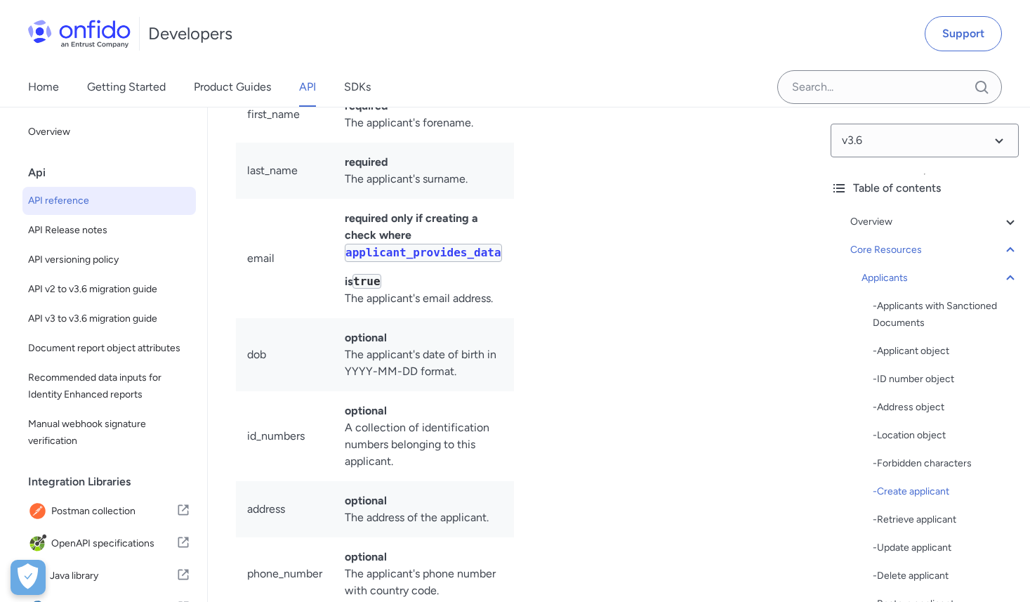
select select "http"
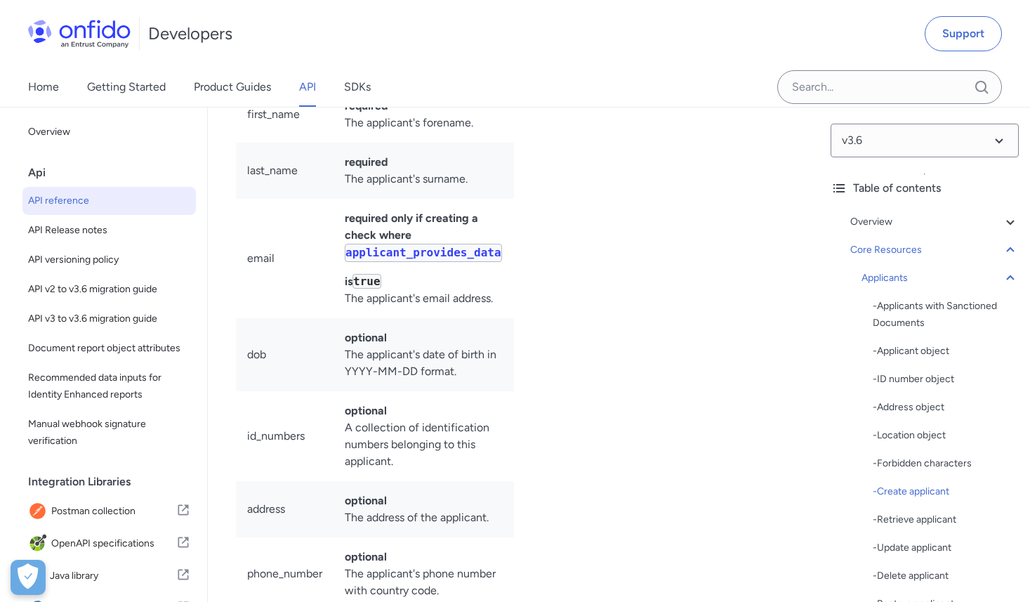
select select "http"
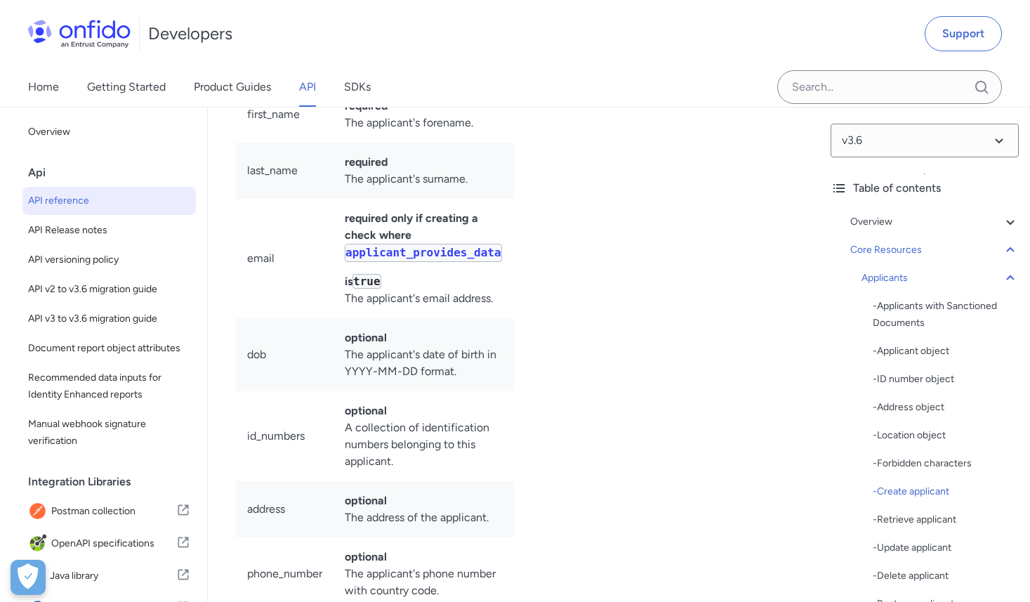
select select "http"
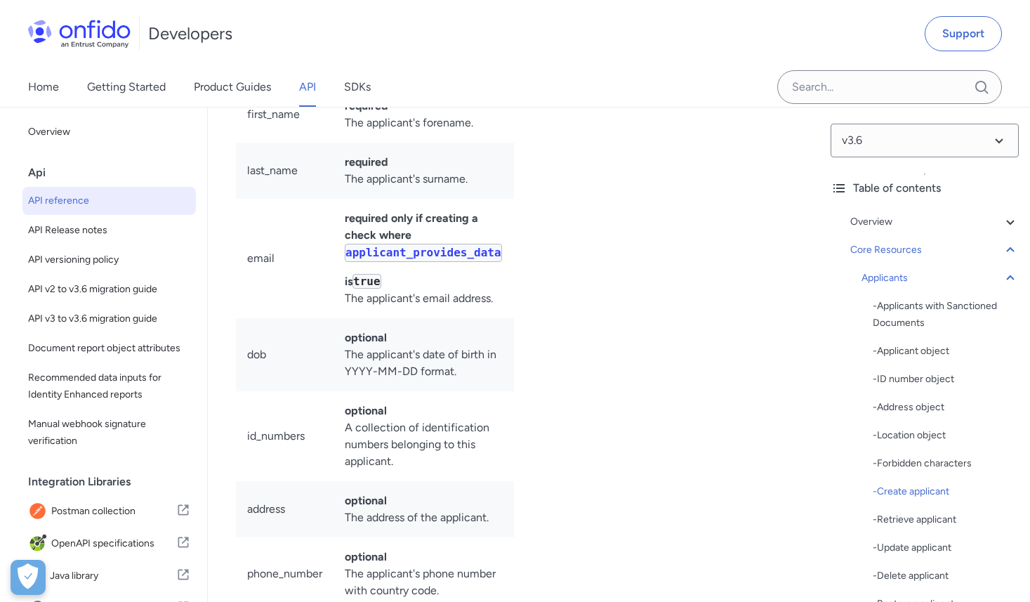
select select "http"
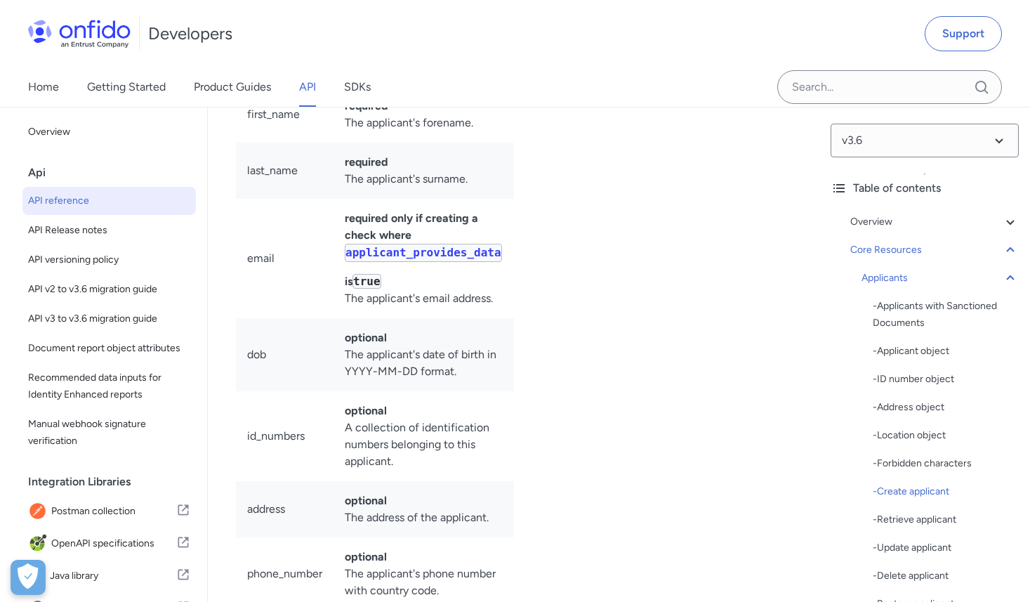
select select "http"
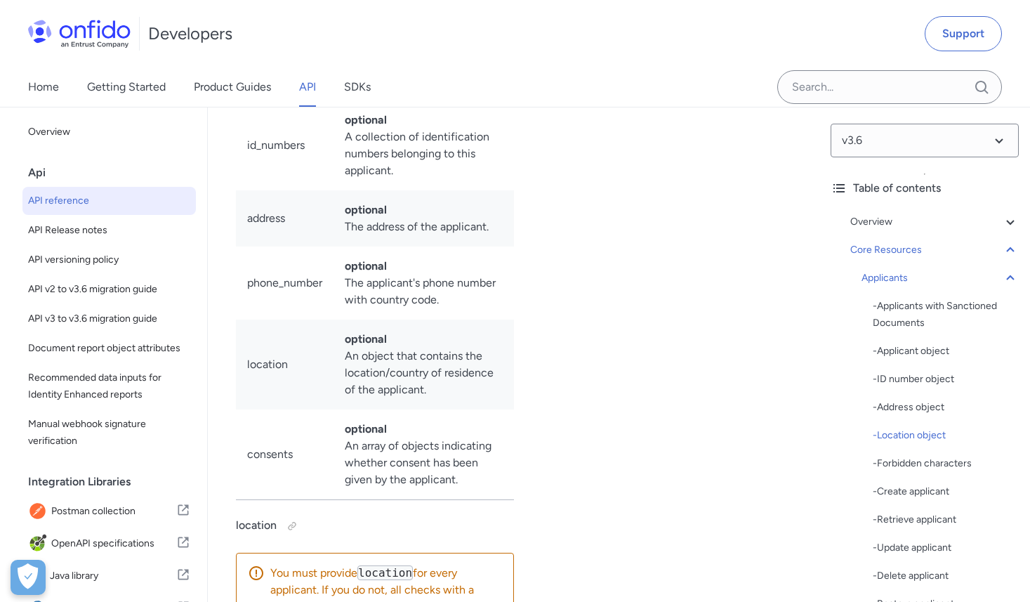
scroll to position [20536, 0]
